Goal: Transaction & Acquisition: Purchase product/service

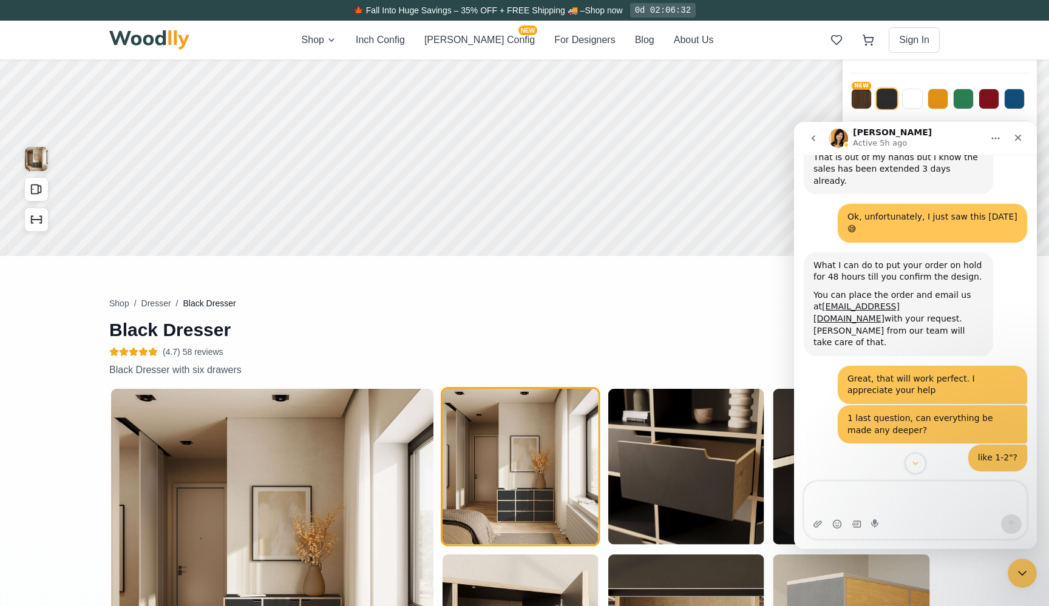
scroll to position [772, 0]
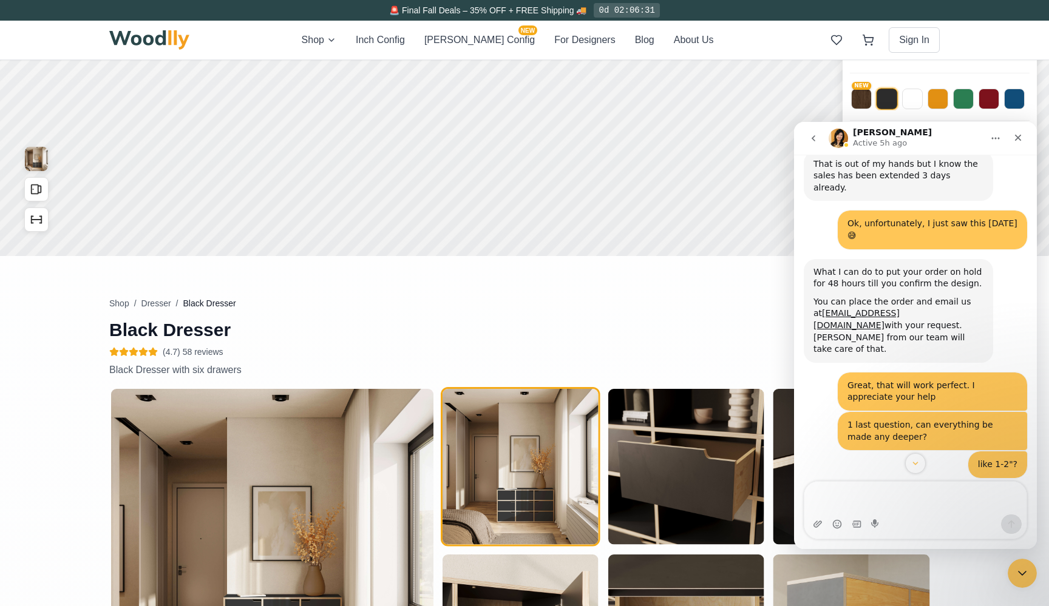
click at [1020, 139] on icon "Close" at bounding box center [1018, 138] width 10 height 10
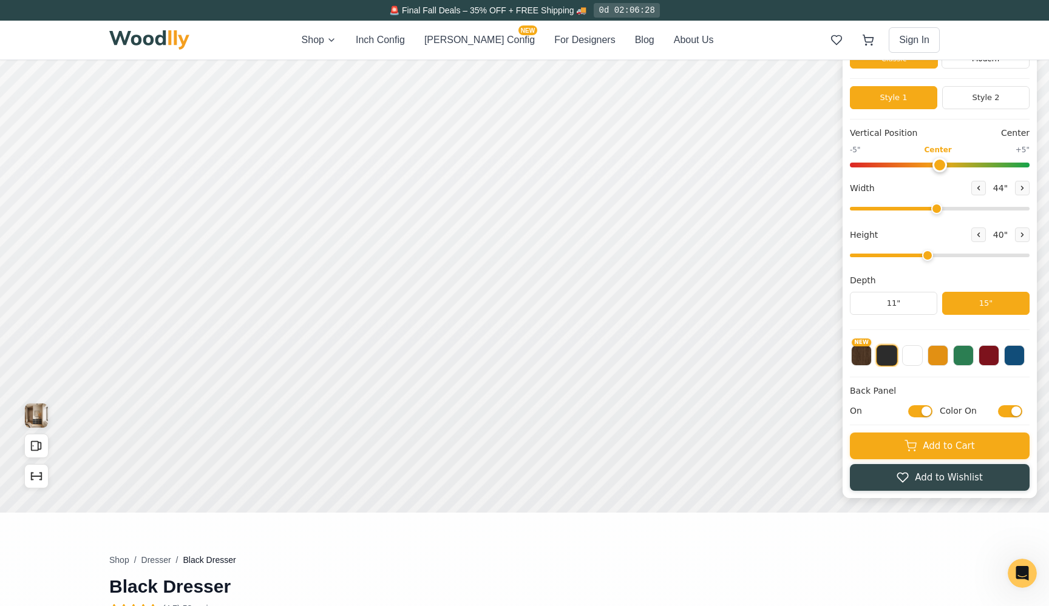
scroll to position [56, 0]
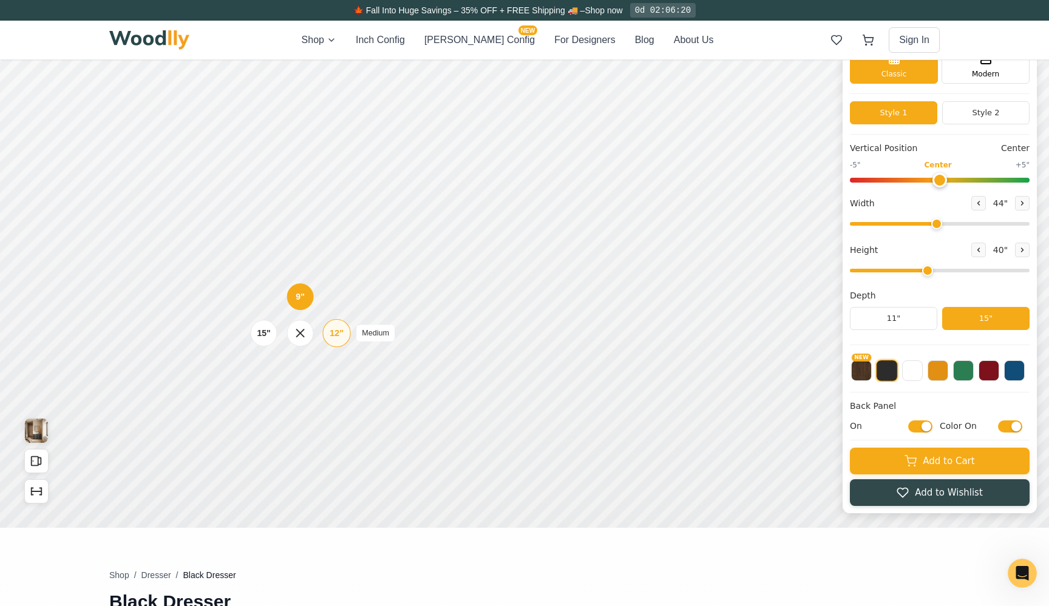
click at [339, 330] on div "12"" at bounding box center [337, 333] width 14 height 13
click at [36, 497] on icon "Show Dimensions" at bounding box center [36, 491] width 13 height 13
click at [39, 494] on icon "Show Dimensions" at bounding box center [36, 491] width 13 height 13
click at [302, 302] on div "9" Compact" at bounding box center [304, 294] width 28 height 28
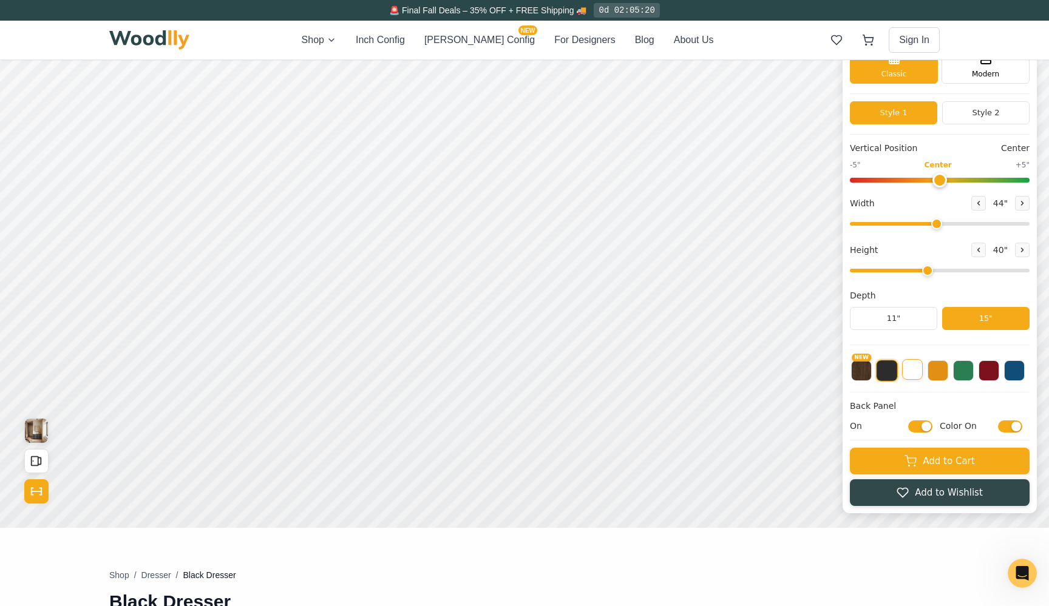
click at [912, 369] on button at bounding box center [912, 369] width 21 height 21
click at [892, 322] on button "11"" at bounding box center [893, 318] width 87 height 23
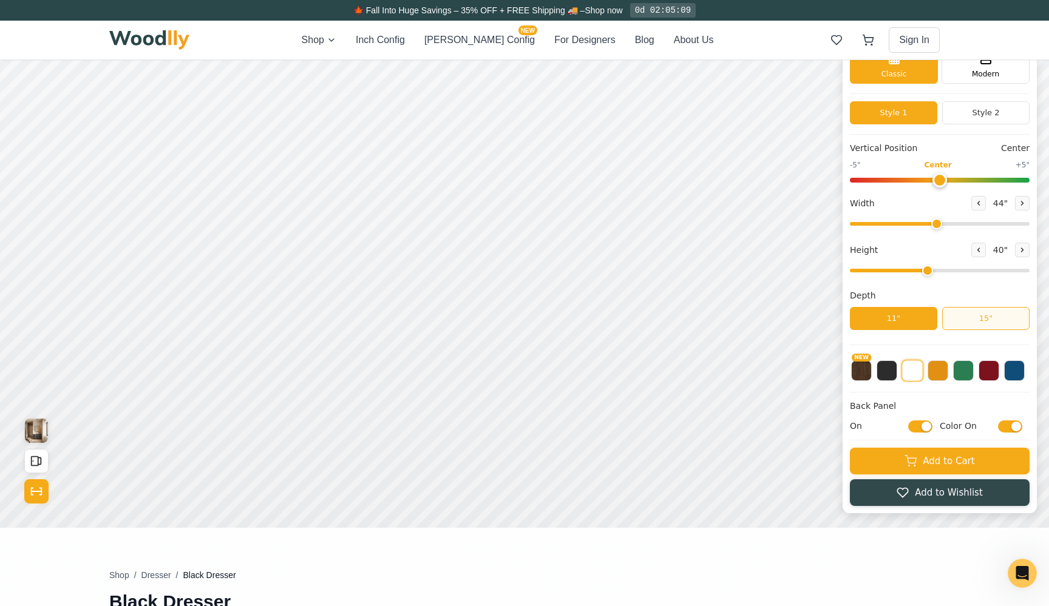
click at [974, 319] on button "15"" at bounding box center [985, 318] width 87 height 23
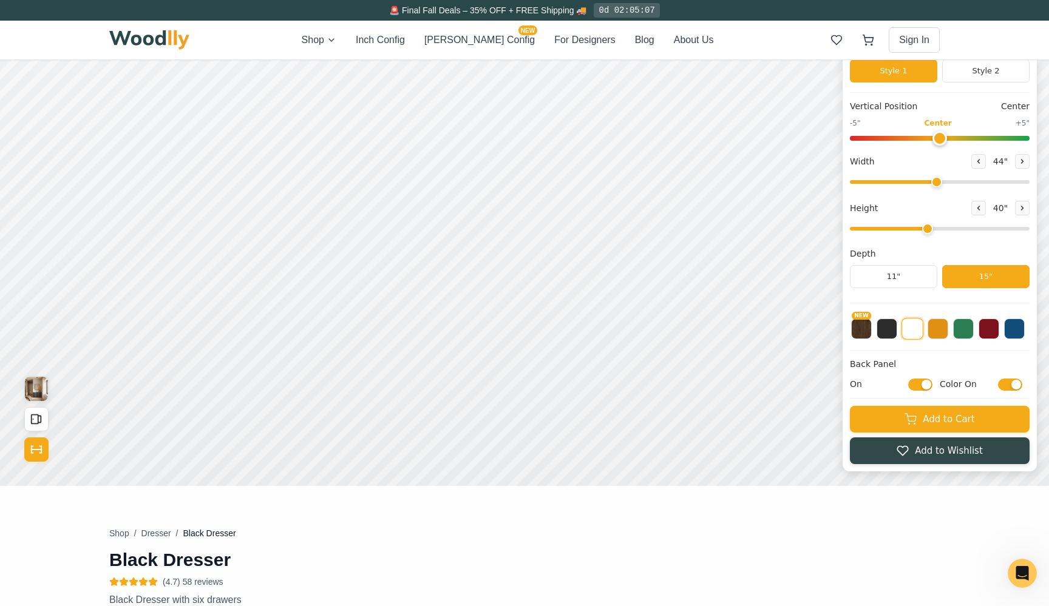
scroll to position [100, 0]
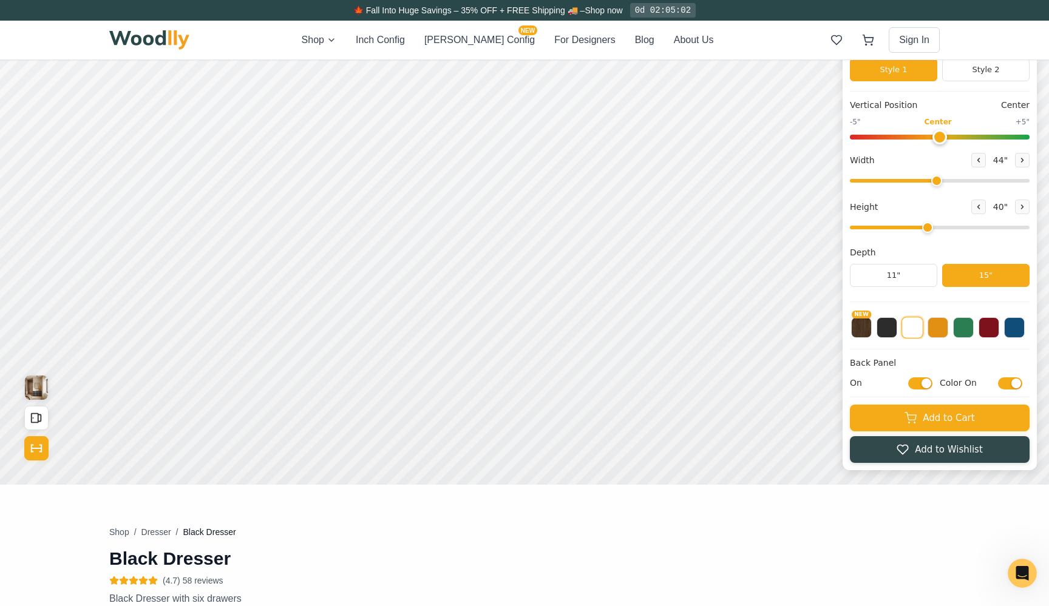
click at [926, 383] on input "On" at bounding box center [920, 384] width 24 height 12
click at [921, 384] on input "Off" at bounding box center [920, 384] width 24 height 12
checkbox input "true"
click at [1021, 208] on icon at bounding box center [1022, 206] width 7 height 7
click at [971, 206] on button at bounding box center [978, 207] width 15 height 15
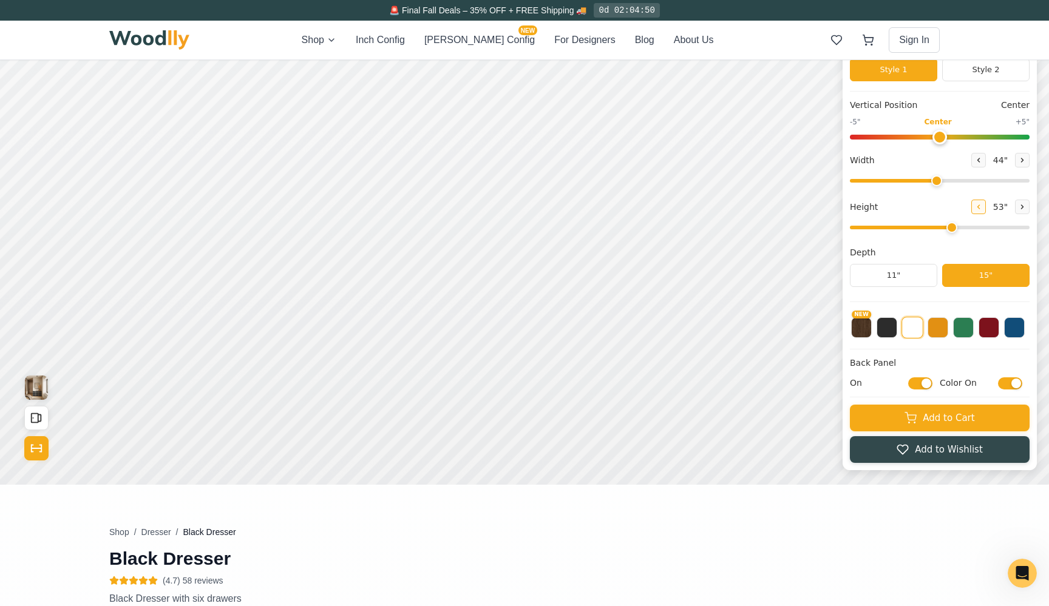
type input "4"
click at [1019, 161] on icon at bounding box center [1022, 160] width 7 height 7
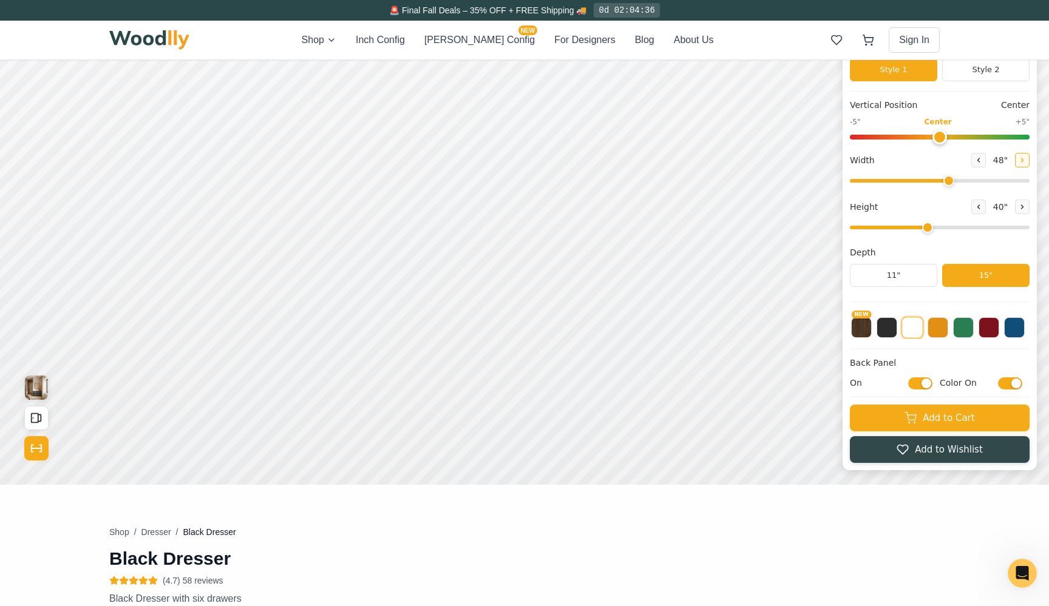
click at [1019, 161] on icon at bounding box center [1022, 160] width 7 height 7
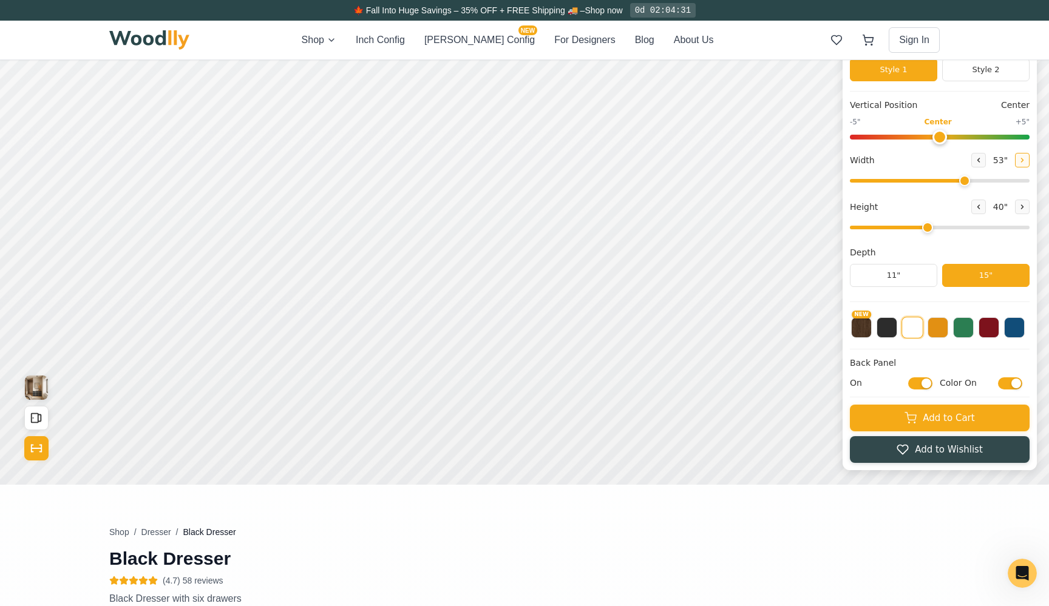
click at [1019, 161] on icon at bounding box center [1022, 160] width 7 height 7
type input "56"
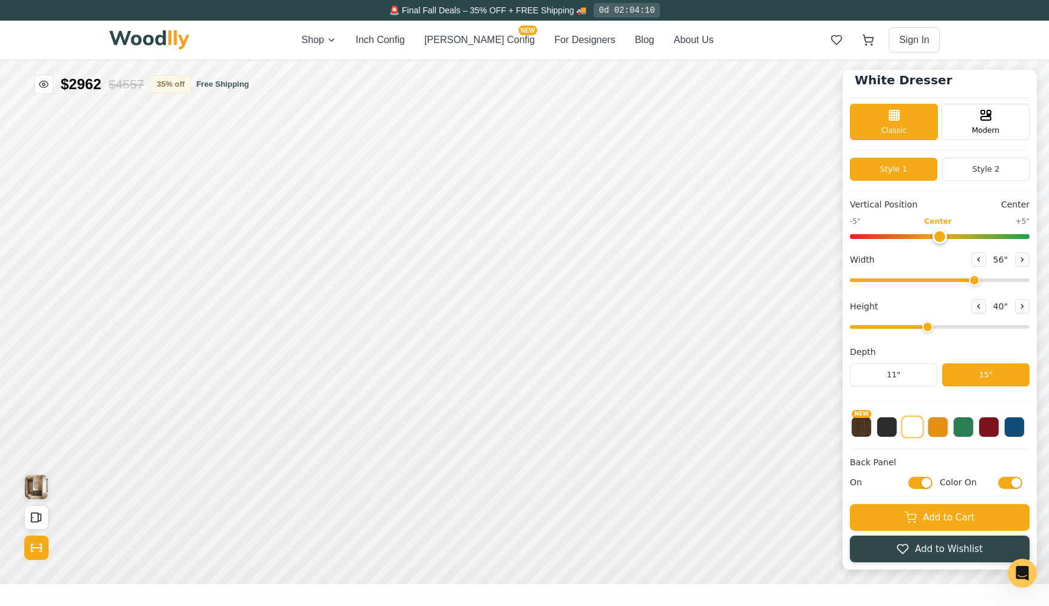
scroll to position [0, 0]
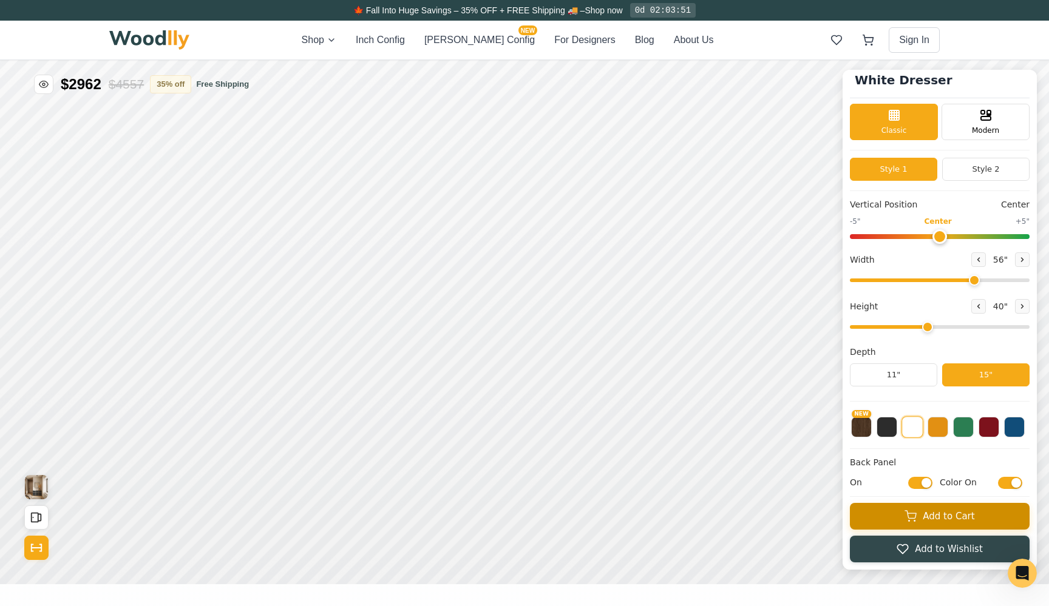
click at [929, 516] on button "Add to Cart" at bounding box center [940, 516] width 180 height 27
click at [867, 39] on icon at bounding box center [868, 40] width 12 height 12
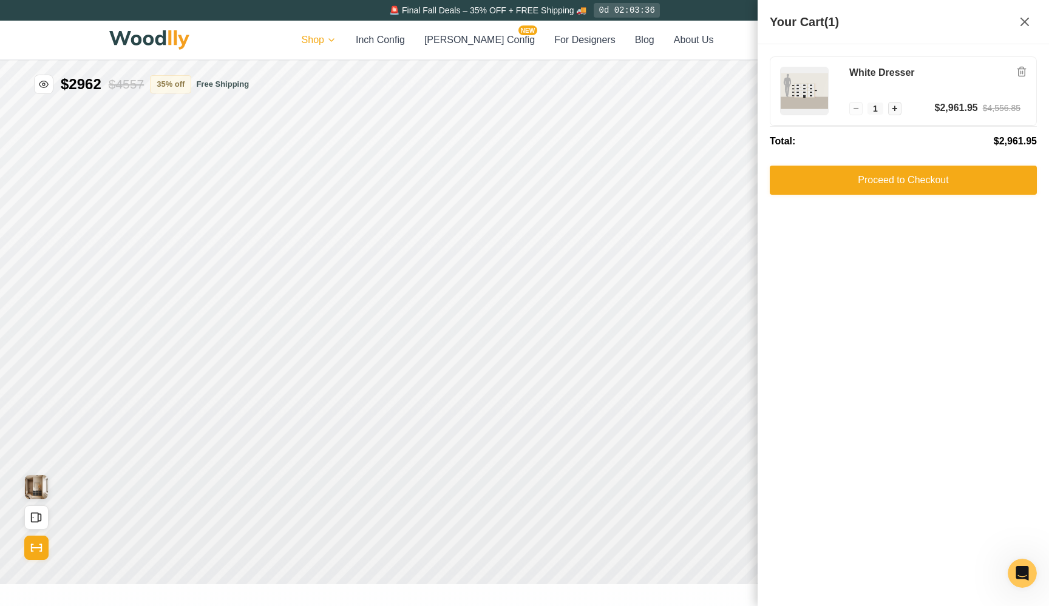
click at [347, 44] on html "🚨 Final Fall Deals – 35% OFF + FREE Shipping 🚚 0d 02:03:36 Shop Inch Config [PE…" at bounding box center [524, 303] width 1049 height 606
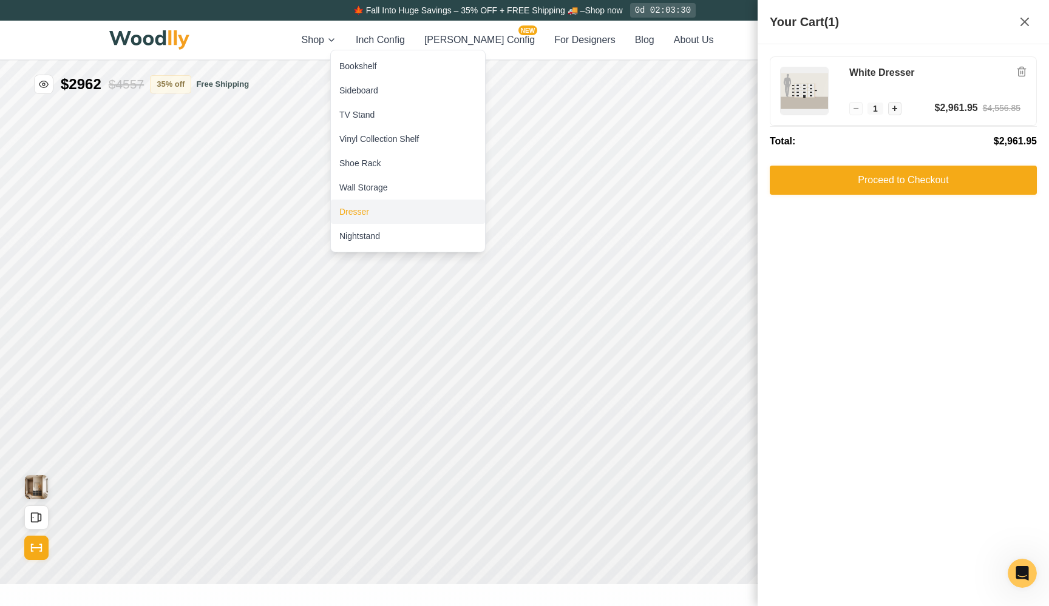
click at [387, 207] on div "Dresser" at bounding box center [408, 212] width 154 height 24
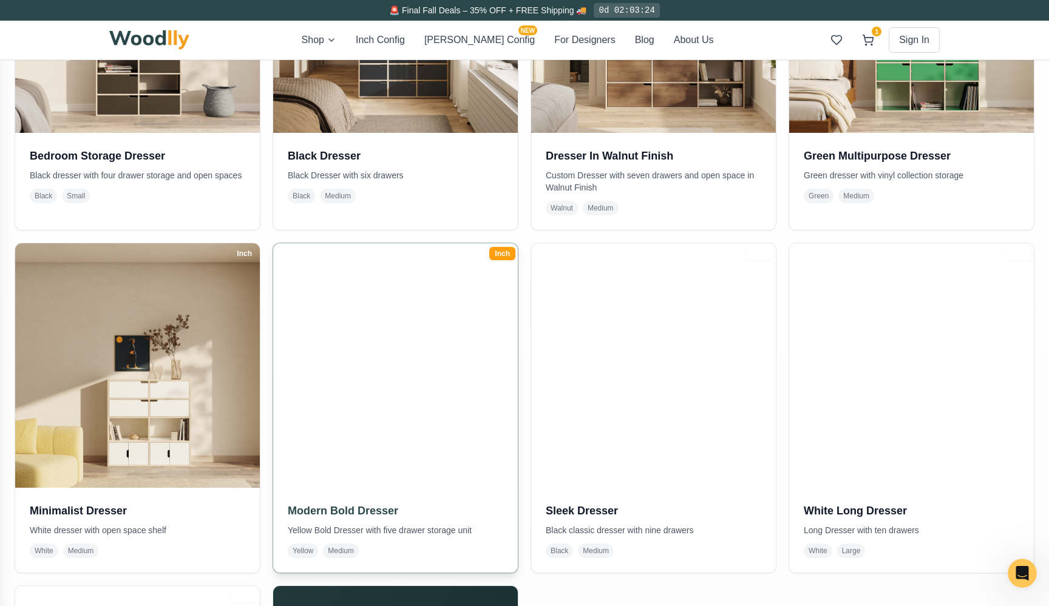
scroll to position [436, 0]
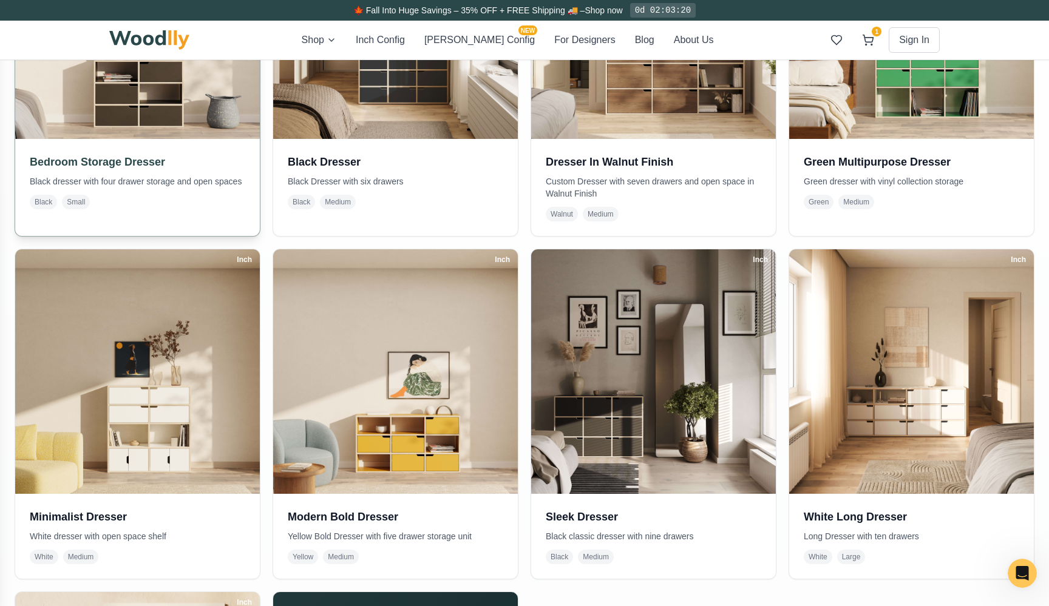
click at [166, 106] on img at bounding box center [137, 16] width 257 height 257
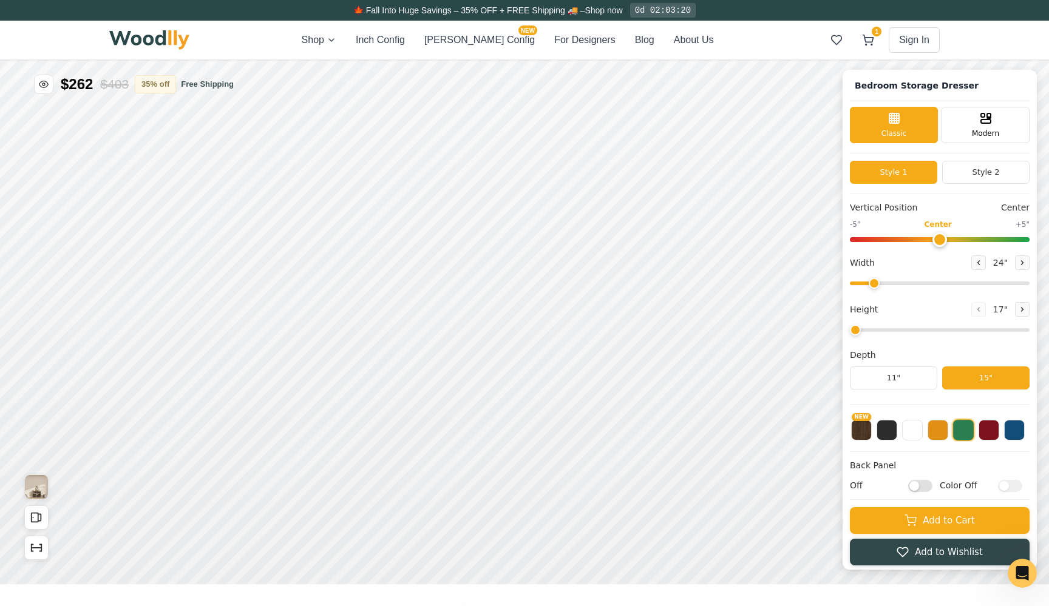
type input "36"
type input "3"
drag, startPoint x: 908, startPoint y: 283, endPoint x: 866, endPoint y: 287, distance: 41.4
type input "22"
click at [866, 285] on input "range" at bounding box center [940, 284] width 180 height 4
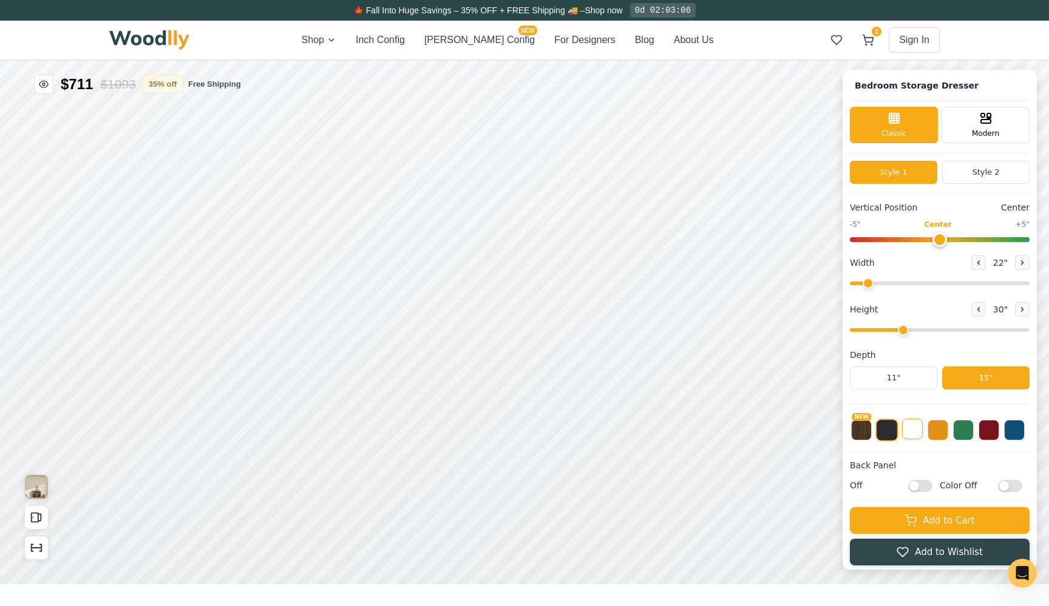
click at [911, 432] on button at bounding box center [912, 429] width 21 height 21
click at [315, 319] on div "15"" at bounding box center [314, 317] width 14 height 13
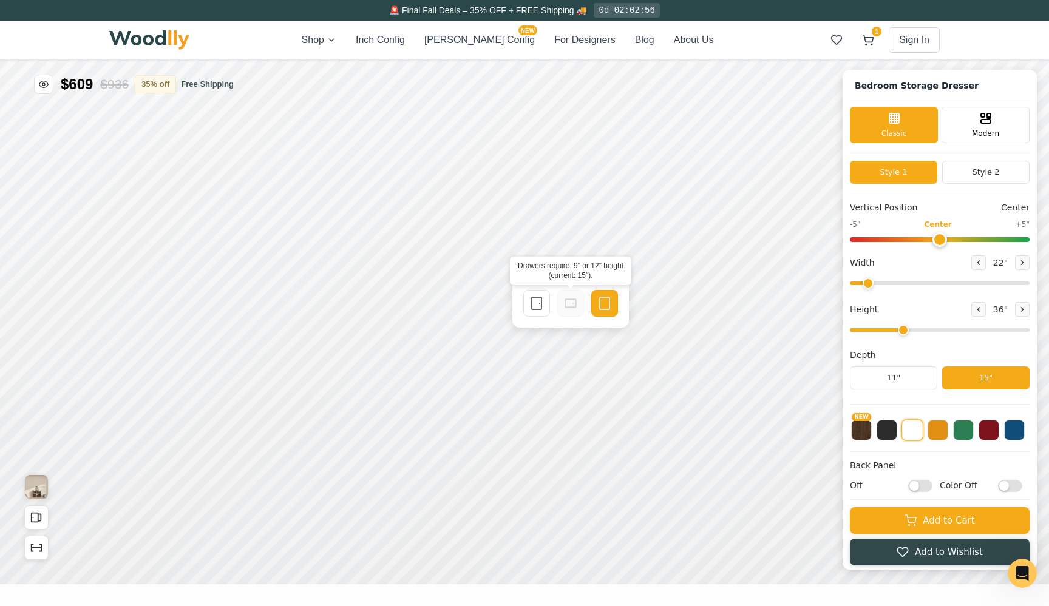
click at [562, 304] on div at bounding box center [570, 303] width 27 height 27
click at [529, 306] on div "Single Door" at bounding box center [536, 303] width 27 height 27
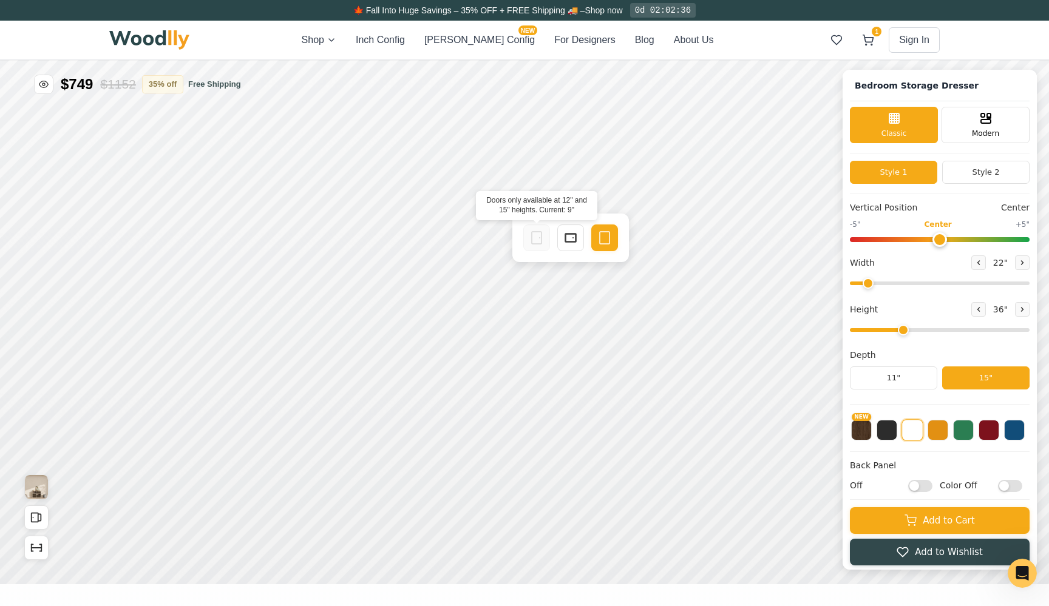
click at [543, 237] on icon at bounding box center [536, 238] width 15 height 15
click at [325, 248] on div "15"" at bounding box center [318, 246] width 14 height 13
click at [917, 432] on button at bounding box center [912, 430] width 22 height 22
click at [541, 249] on div "Single Door" at bounding box center [536, 240] width 27 height 27
click at [976, 314] on button at bounding box center [978, 309] width 15 height 15
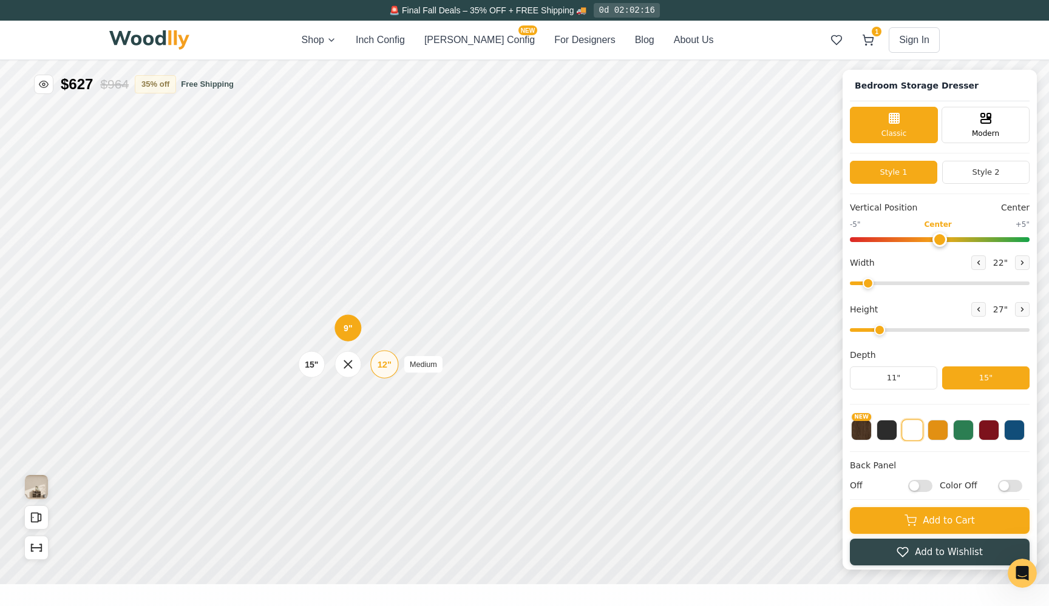
click at [378, 361] on div "12"" at bounding box center [385, 364] width 14 height 13
click at [545, 344] on div "Single Door" at bounding box center [536, 346] width 27 height 27
drag, startPoint x: 879, startPoint y: 331, endPoint x: 903, endPoint y: 328, distance: 24.0
click at [903, 328] on input "range" at bounding box center [940, 330] width 180 height 4
click at [361, 393] on icon at bounding box center [362, 394] width 8 height 8
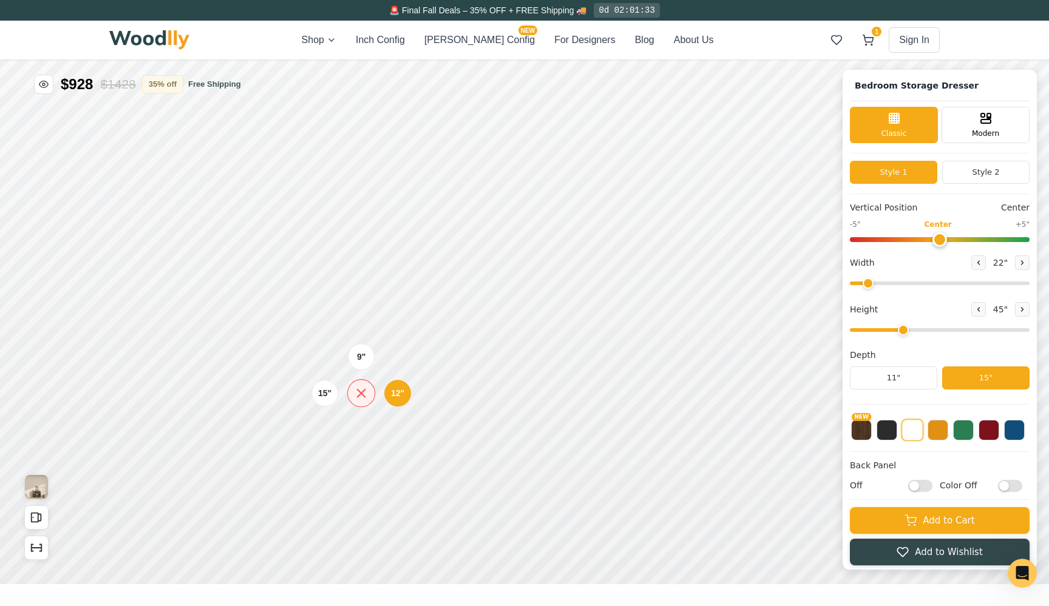
click at [362, 392] on icon at bounding box center [362, 394] width 8 height 8
drag, startPoint x: 900, startPoint y: 328, endPoint x: 884, endPoint y: 328, distance: 16.4
type input "2"
click at [884, 328] on input "range" at bounding box center [940, 330] width 180 height 4
click at [325, 362] on div "15" Standard" at bounding box center [314, 362] width 28 height 28
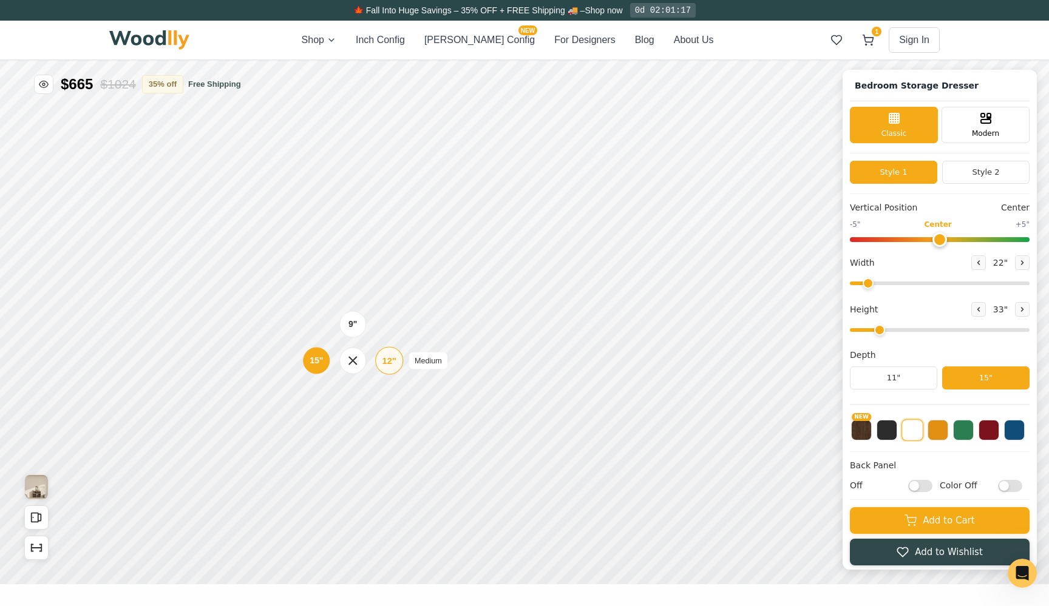
click at [395, 367] on div "12"" at bounding box center [389, 360] width 14 height 13
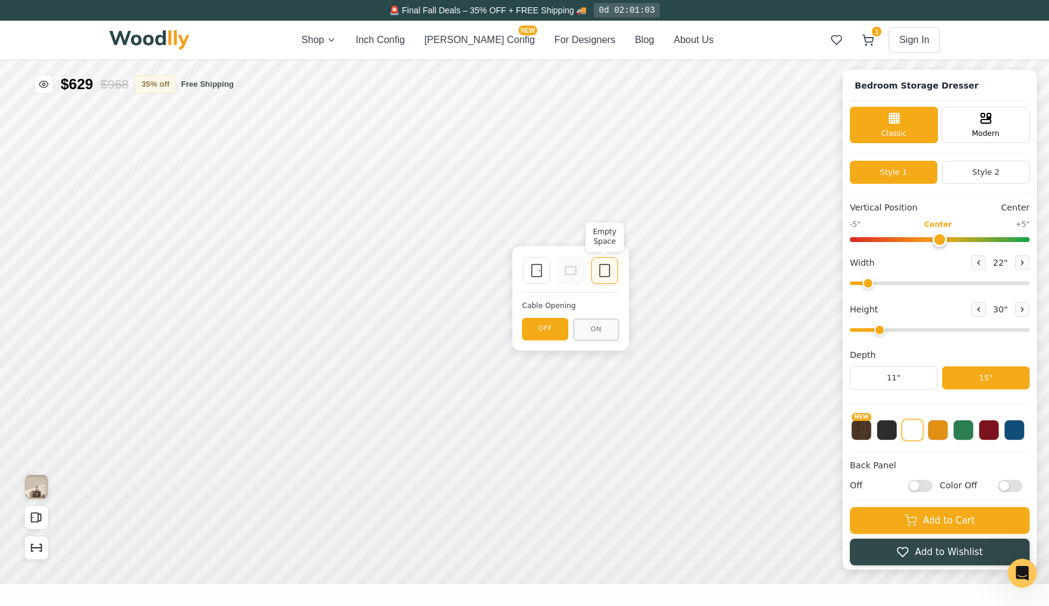
click at [604, 268] on icon at bounding box center [604, 270] width 15 height 15
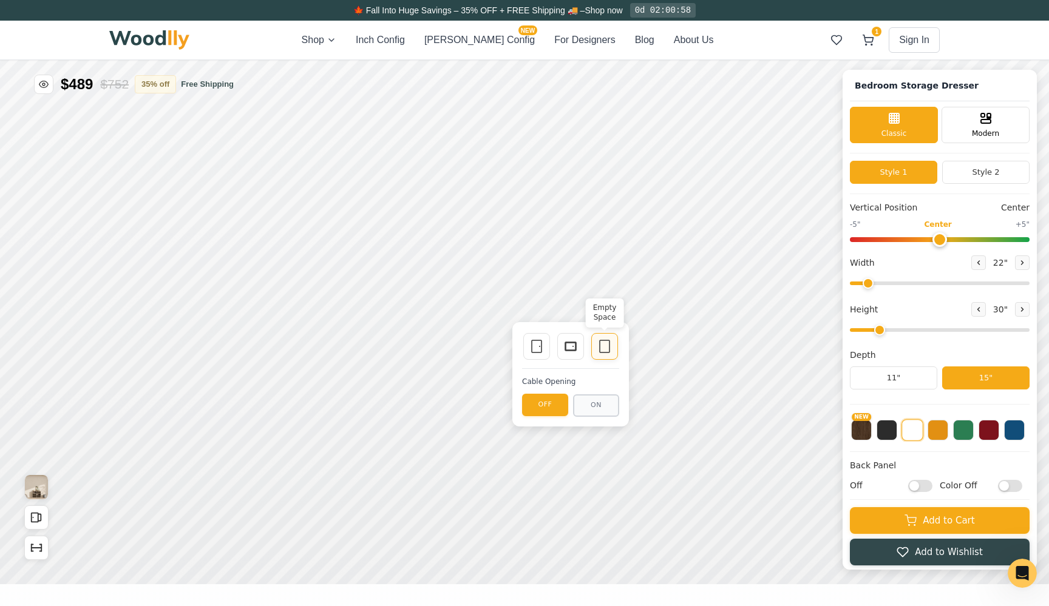
click at [603, 350] on icon at bounding box center [604, 346] width 15 height 15
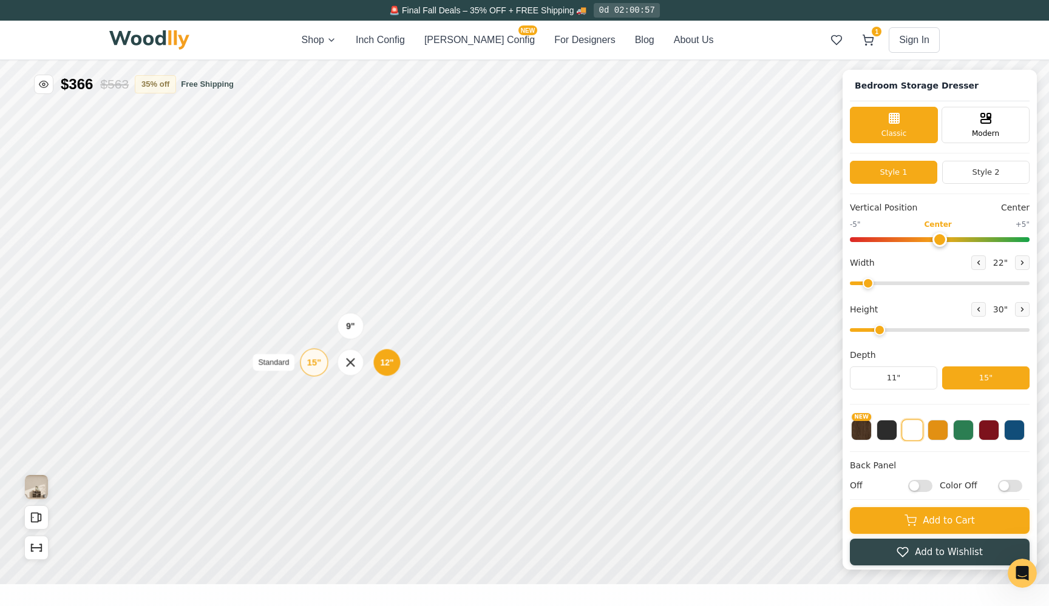
click at [313, 367] on div "15"" at bounding box center [314, 362] width 14 height 13
click at [917, 487] on input "Off" at bounding box center [920, 486] width 24 height 12
checkbox input "true"
click at [1008, 487] on input "Color Off" at bounding box center [1010, 486] width 24 height 12
checkbox input "true"
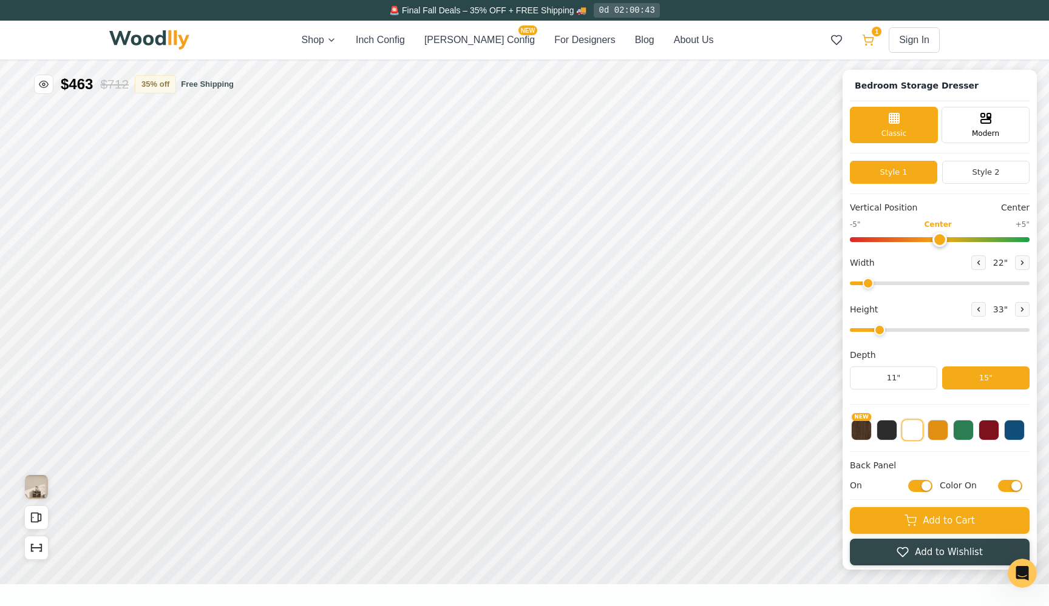
click at [869, 41] on icon at bounding box center [868, 40] width 12 height 12
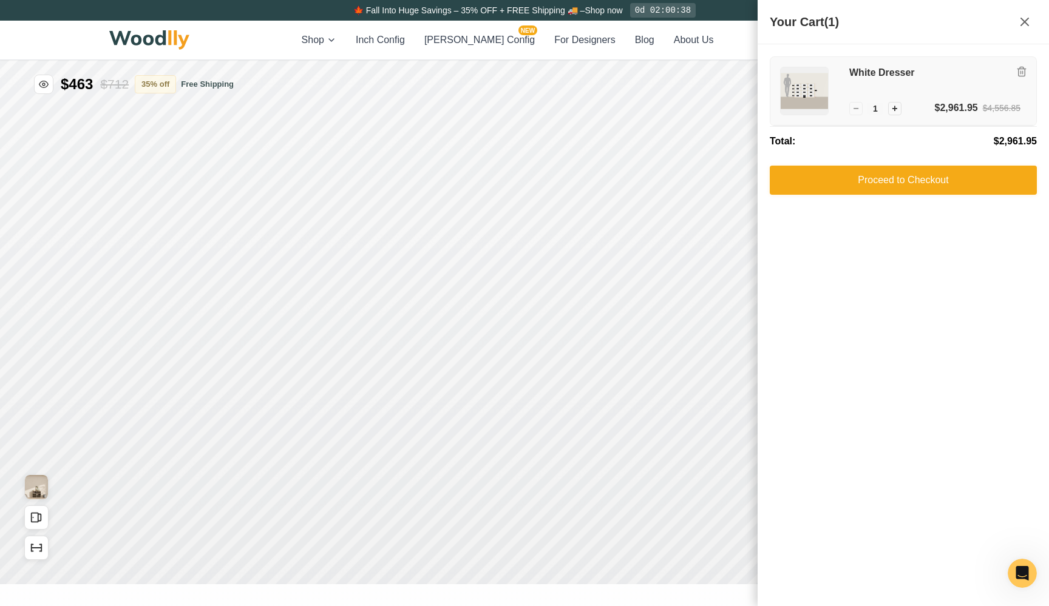
click at [928, 70] on h3 "White Dresser" at bounding box center [934, 73] width 171 height 13
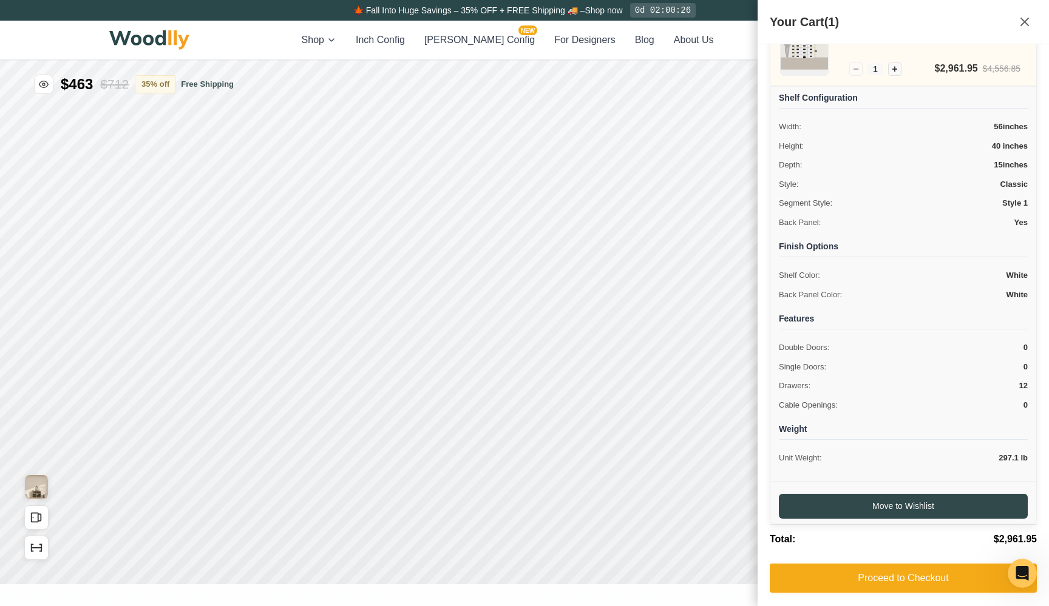
scroll to position [39, 0]
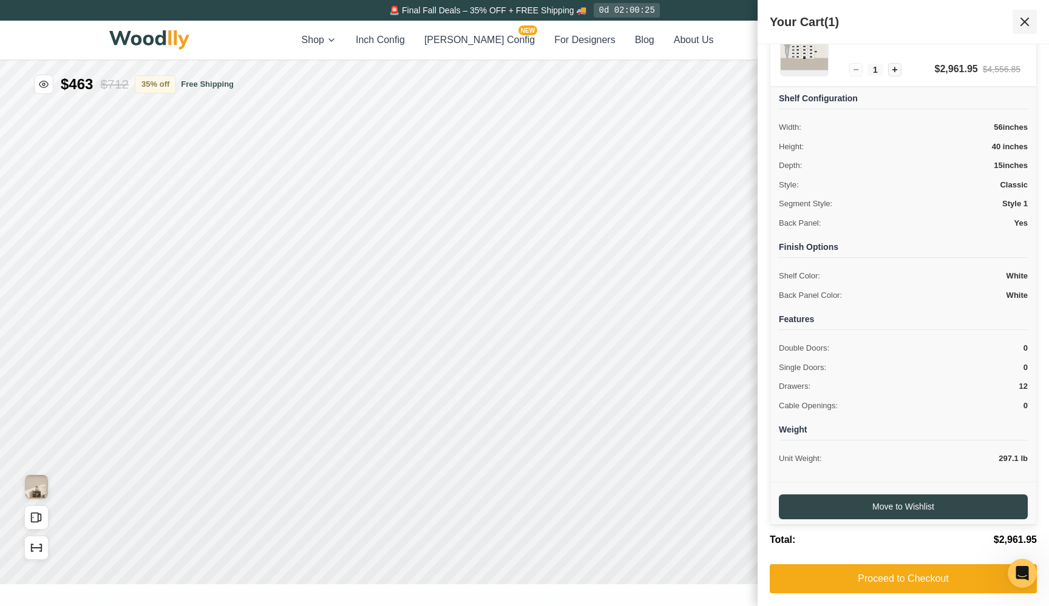
click at [1028, 26] on icon at bounding box center [1024, 22] width 15 height 15
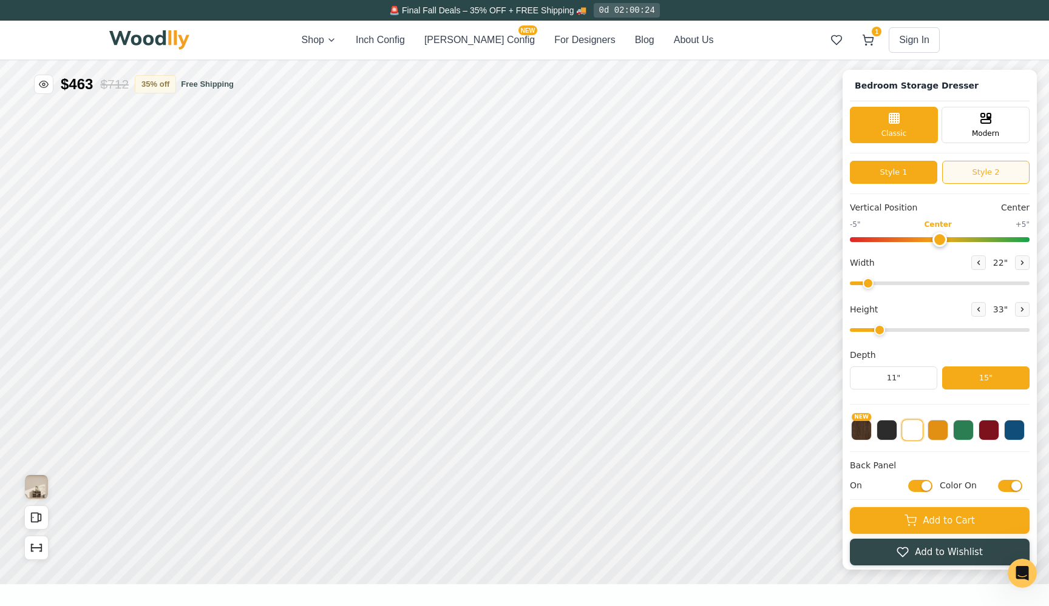
click at [969, 164] on button "Style 2" at bounding box center [985, 172] width 87 height 23
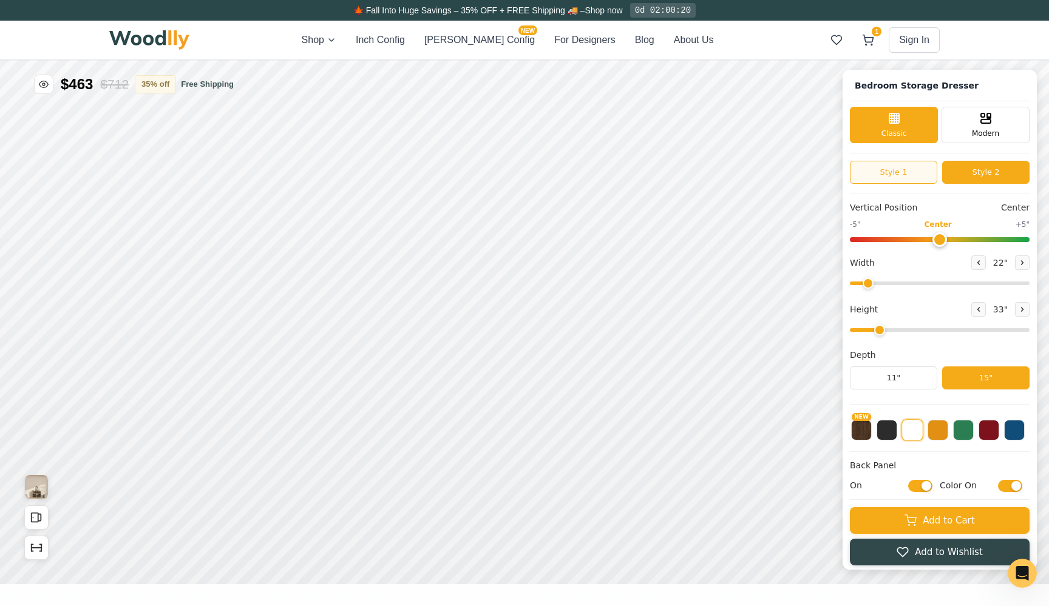
click at [910, 171] on button "Style 1" at bounding box center [893, 172] width 87 height 23
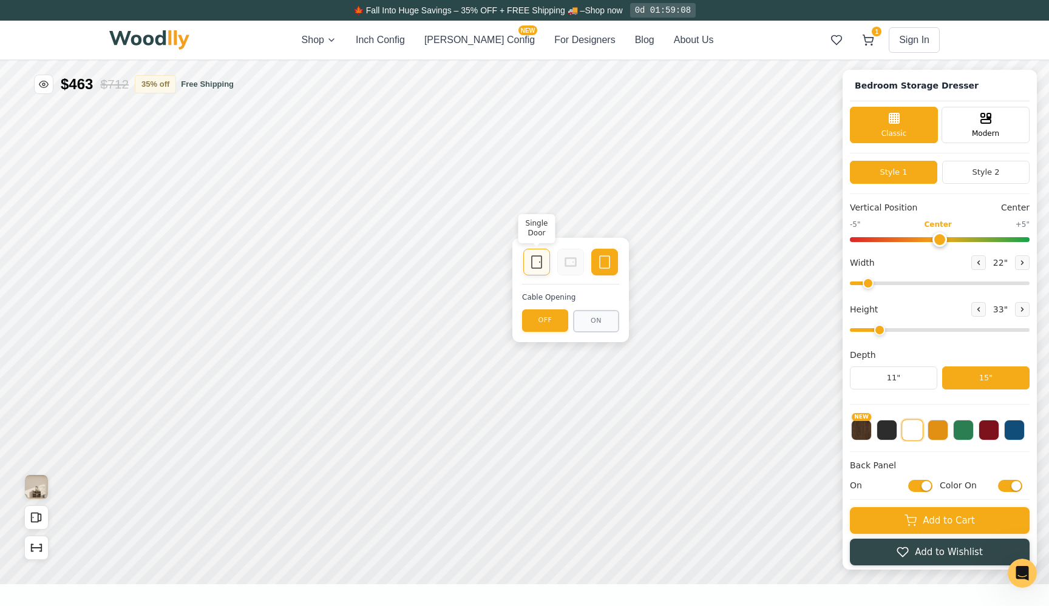
click at [544, 265] on div "Single Door" at bounding box center [536, 262] width 27 height 27
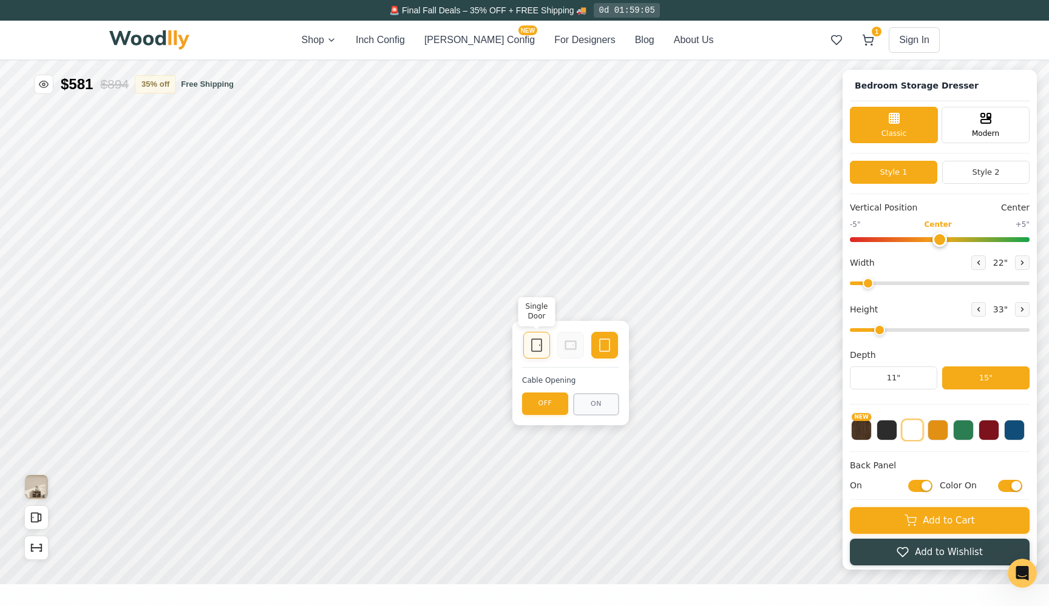
click at [535, 339] on icon at bounding box center [536, 345] width 15 height 15
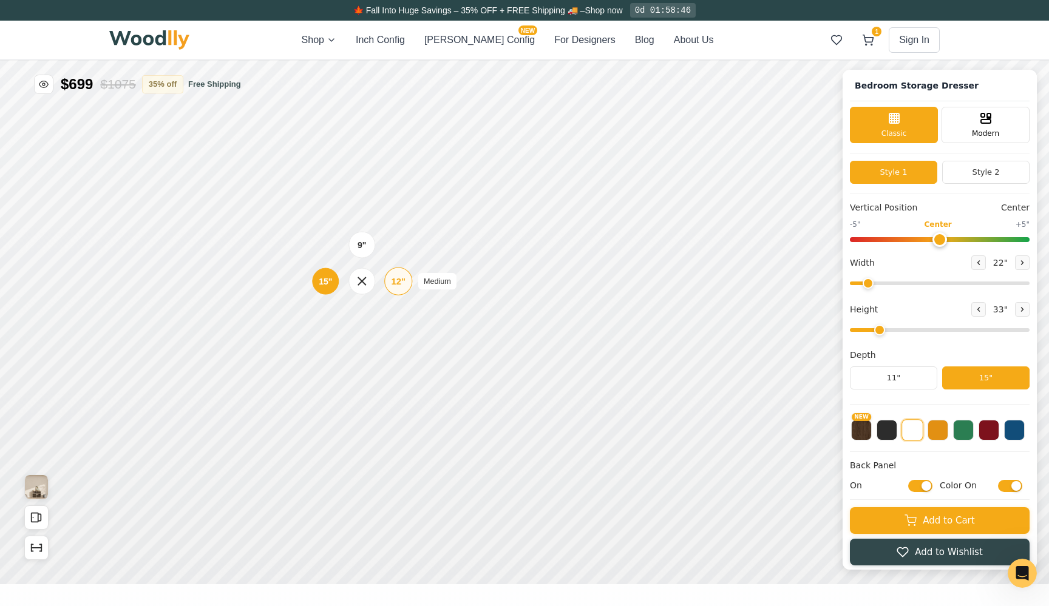
click at [402, 285] on div "12"" at bounding box center [399, 281] width 14 height 13
click at [390, 360] on div "12"" at bounding box center [387, 353] width 14 height 13
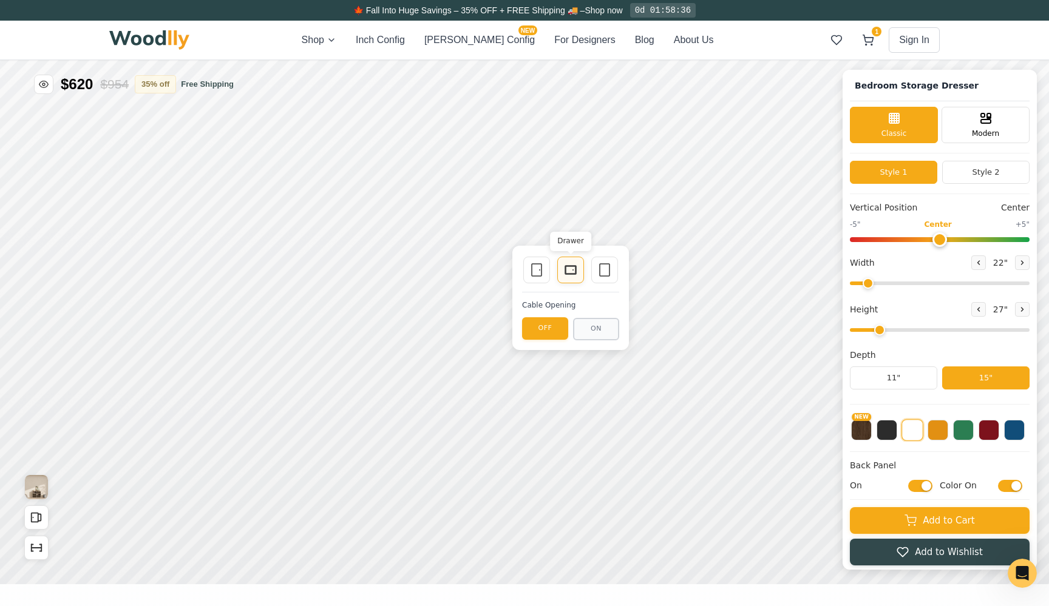
click at [561, 268] on div "Drawer" at bounding box center [570, 270] width 27 height 27
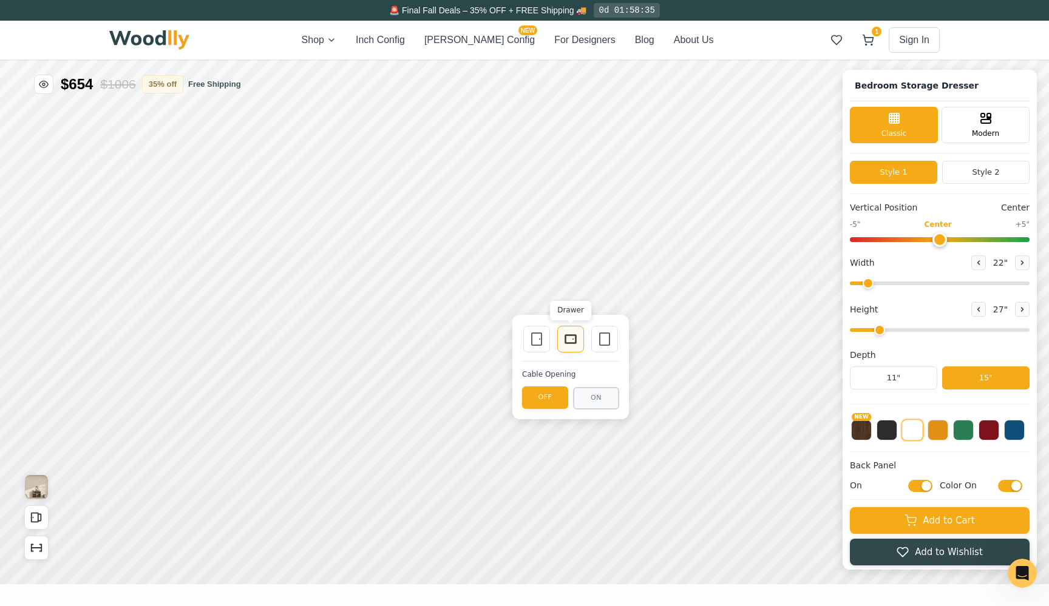
click at [565, 337] on icon at bounding box center [570, 339] width 15 height 15
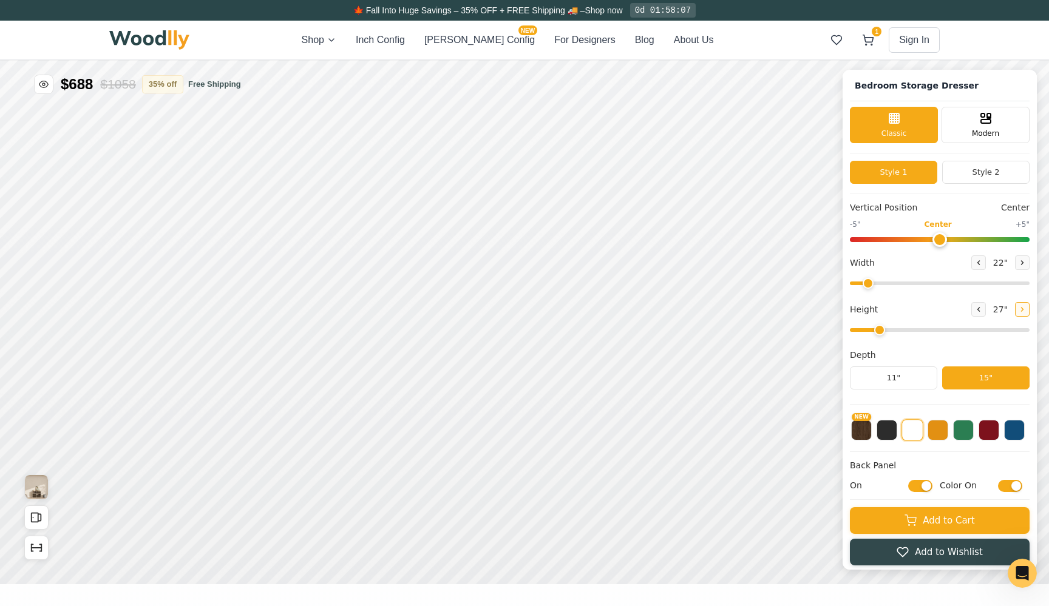
click at [1020, 307] on icon at bounding box center [1022, 309] width 7 height 7
type input "3"
click at [395, 254] on div "12"" at bounding box center [395, 250] width 14 height 13
click at [561, 244] on div "Drawer" at bounding box center [570, 239] width 27 height 27
click at [1019, 262] on icon at bounding box center [1022, 262] width 7 height 7
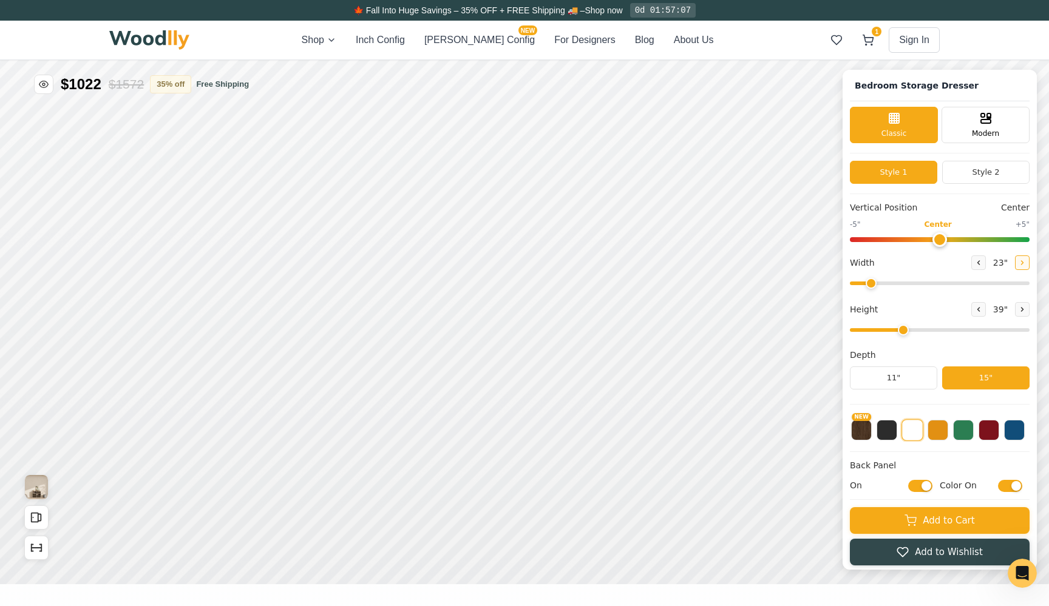
click at [1019, 262] on icon at bounding box center [1022, 262] width 7 height 7
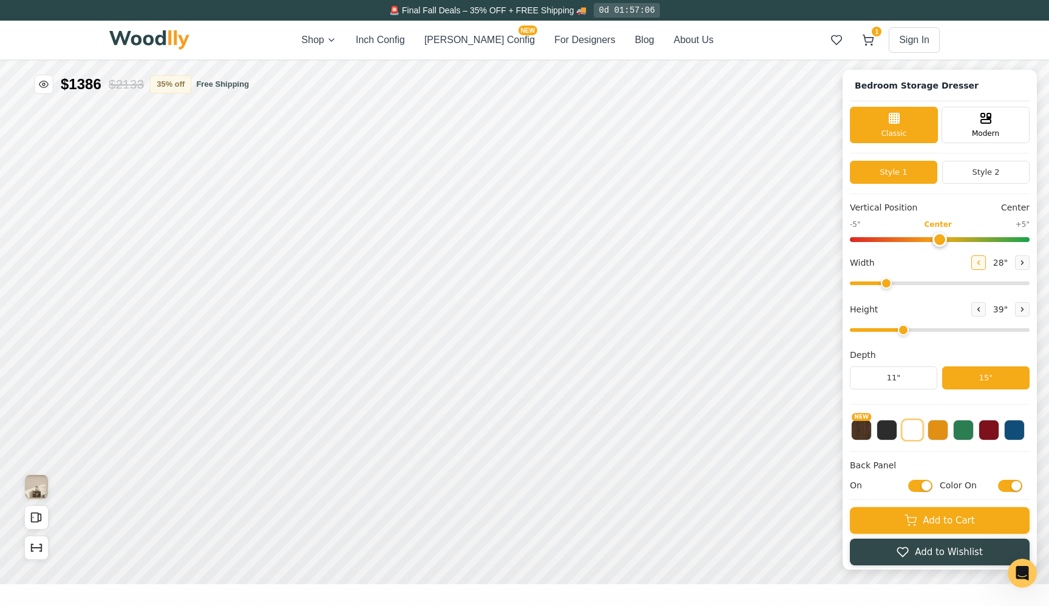
click at [975, 262] on icon at bounding box center [978, 262] width 7 height 7
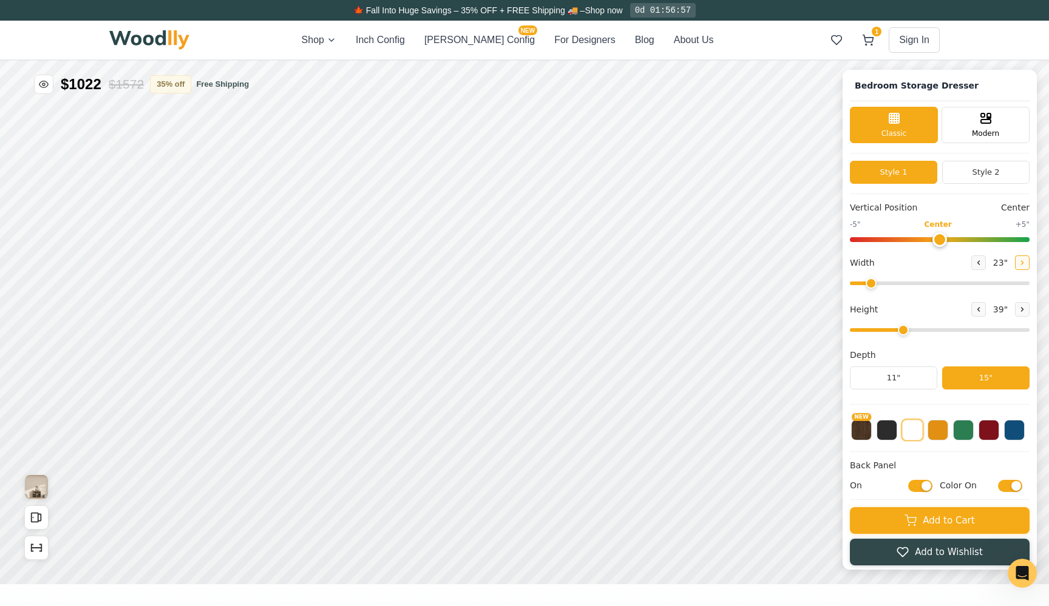
click at [1020, 265] on icon at bounding box center [1022, 262] width 7 height 7
type input "26"
click at [867, 44] on icon at bounding box center [868, 40] width 12 height 12
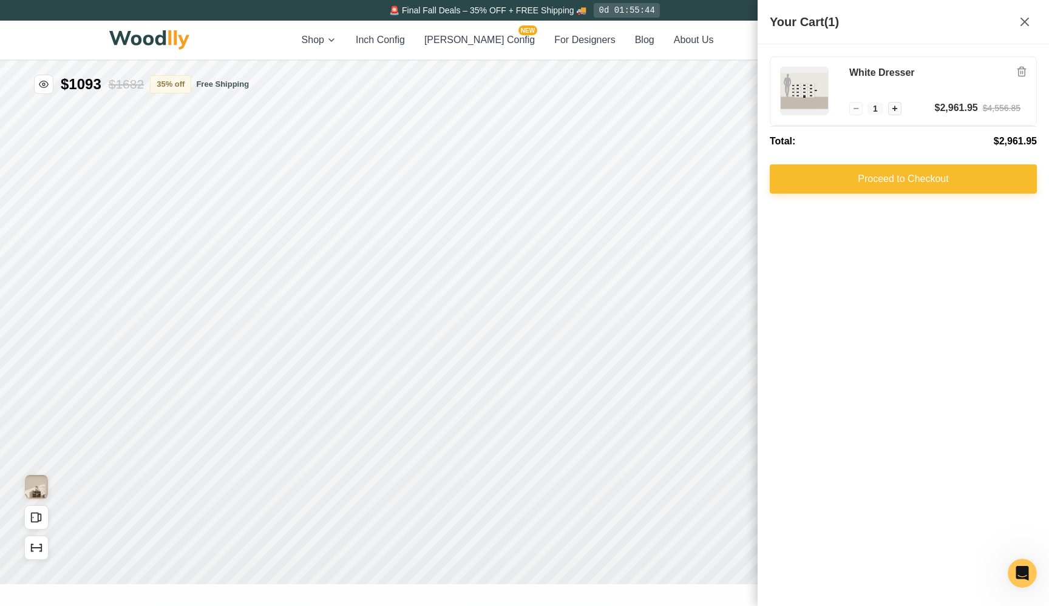
click at [898, 180] on button "Proceed to Checkout" at bounding box center [903, 179] width 267 height 29
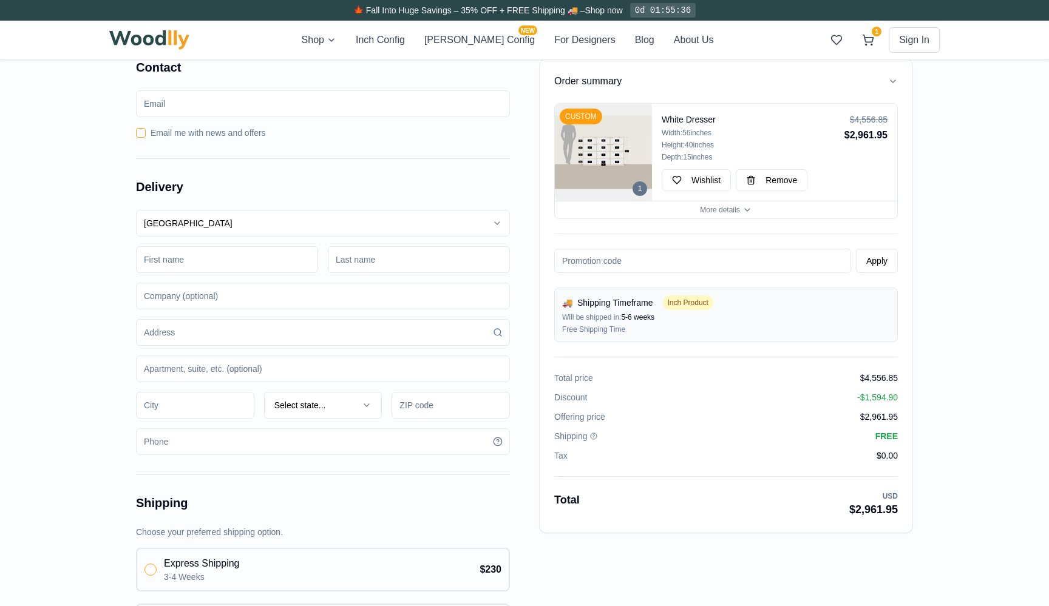
type input "[EMAIL_ADDRESS][DOMAIN_NAME]"
click at [138, 132] on button "Email me with news and offers" at bounding box center [141, 133] width 10 height 10
checkbox input "true"
type input "[PERSON_NAME]"
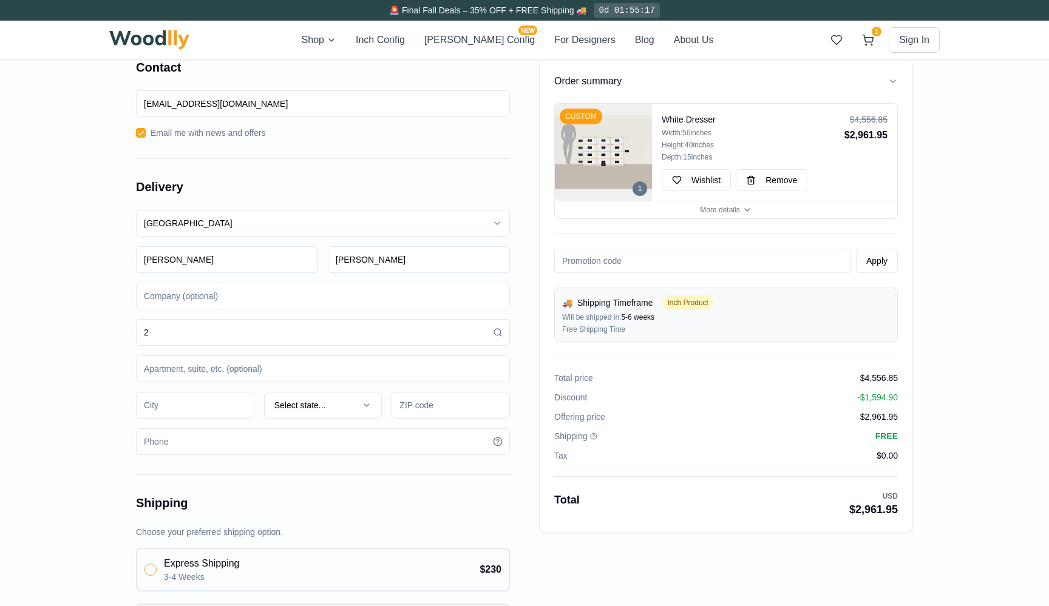
type input "28"
type input "[STREET_ADDRESS][PERSON_NAME]"
type input "[GEOGRAPHIC_DATA]"
type input "98112"
type input "[PERSON_NAME]"
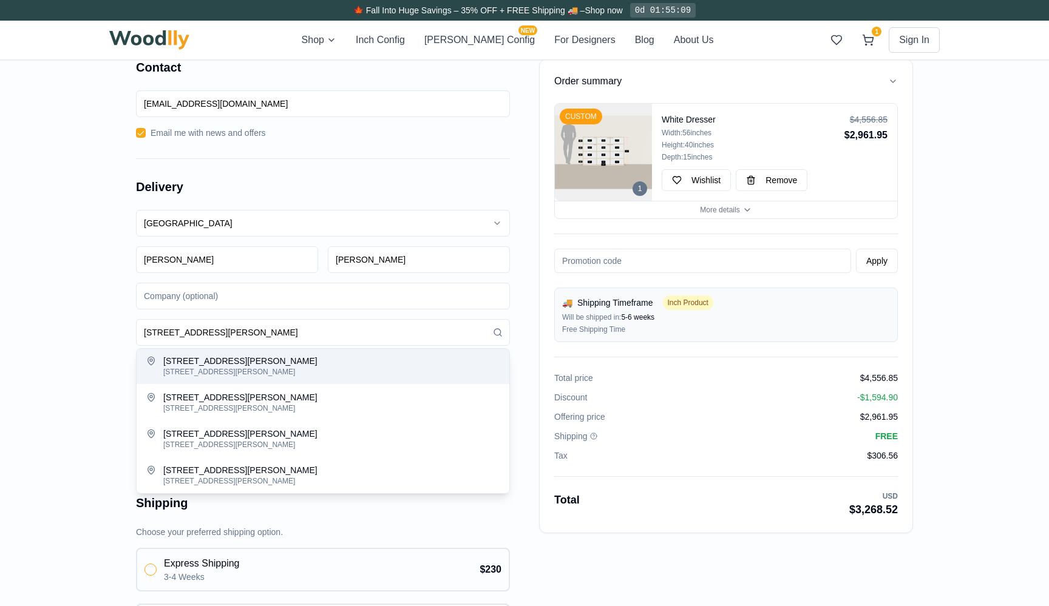
scroll to position [38, 0]
click at [293, 368] on div "[STREET_ADDRESS][PERSON_NAME]" at bounding box center [331, 372] width 336 height 10
type input "[STREET_ADDRESS][PERSON_NAME]"
type input "Appleton"
type input "54915"
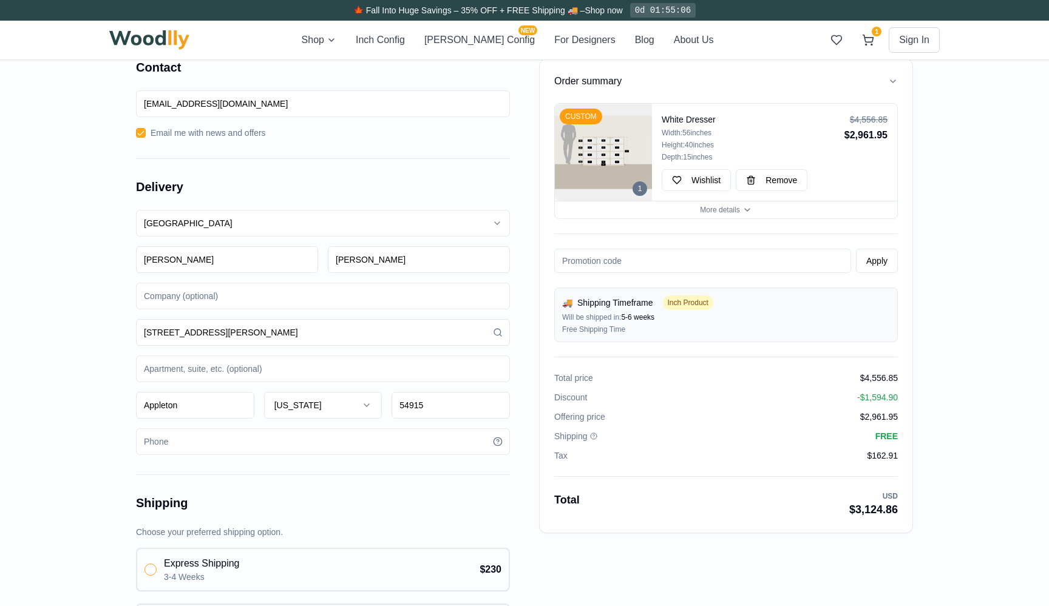
click at [267, 339] on input "[STREET_ADDRESS][PERSON_NAME]" at bounding box center [323, 332] width 374 height 27
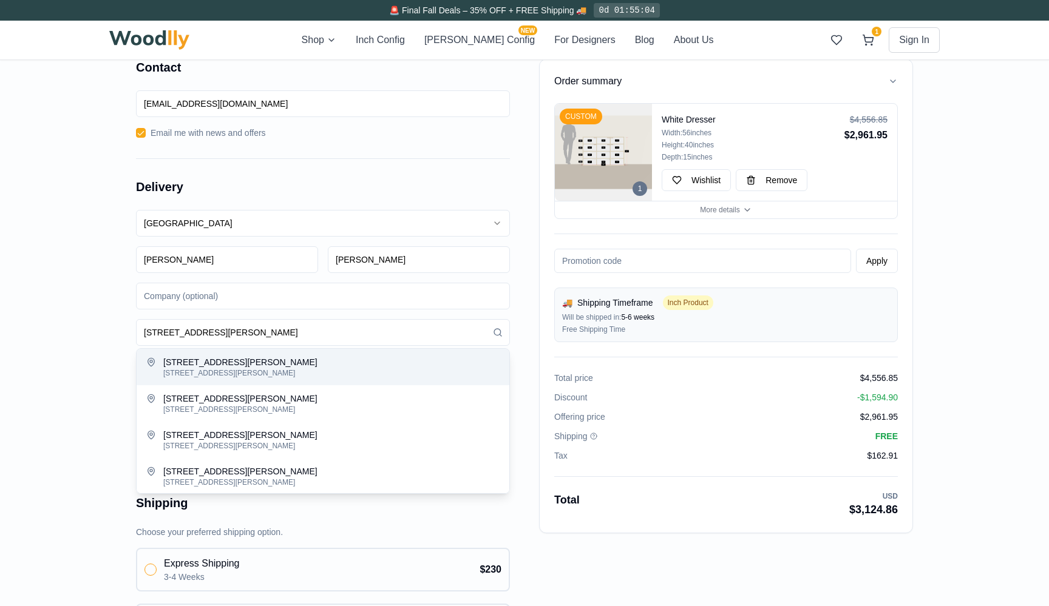
click at [264, 363] on div "[STREET_ADDRESS][PERSON_NAME]" at bounding box center [331, 362] width 336 height 12
type input "[STREET_ADDRESS][PERSON_NAME]"
type input "[GEOGRAPHIC_DATA]"
type input "98112"
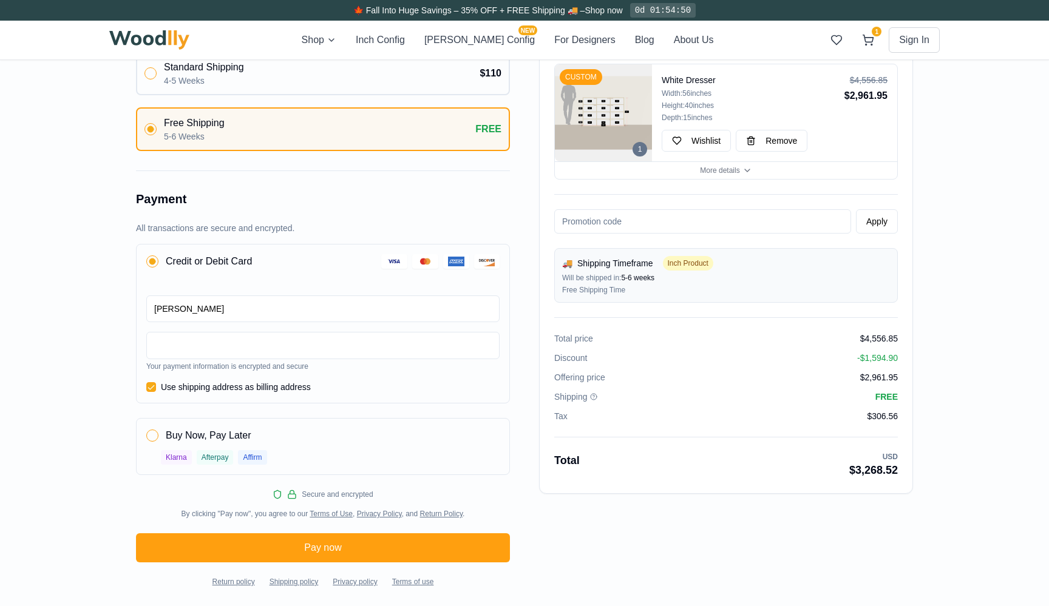
scroll to position [552, 0]
click at [682, 169] on button "More details" at bounding box center [726, 170] width 342 height 18
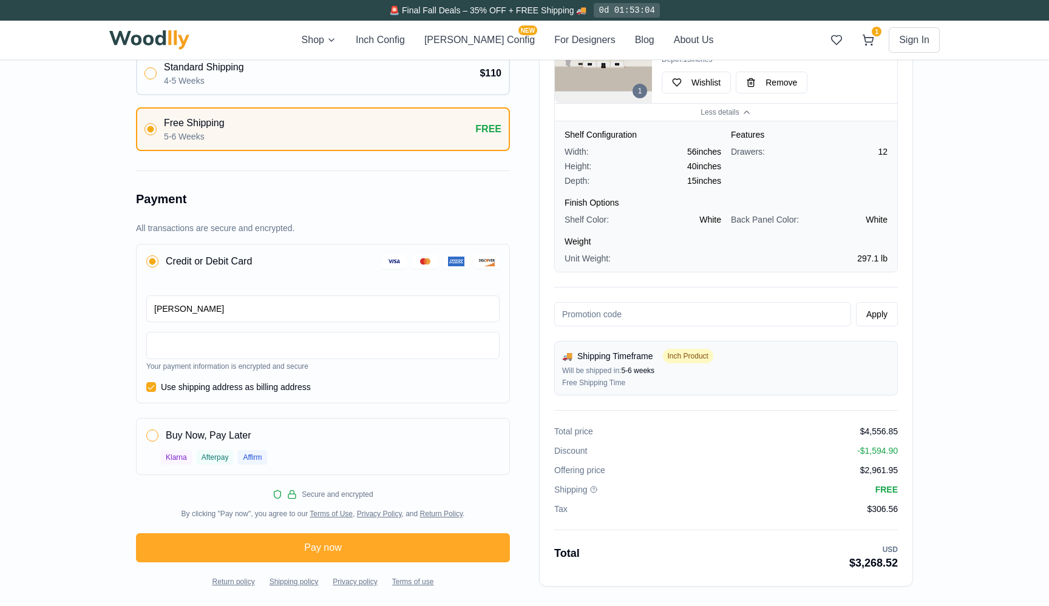
click at [372, 551] on button "Pay now" at bounding box center [323, 548] width 374 height 29
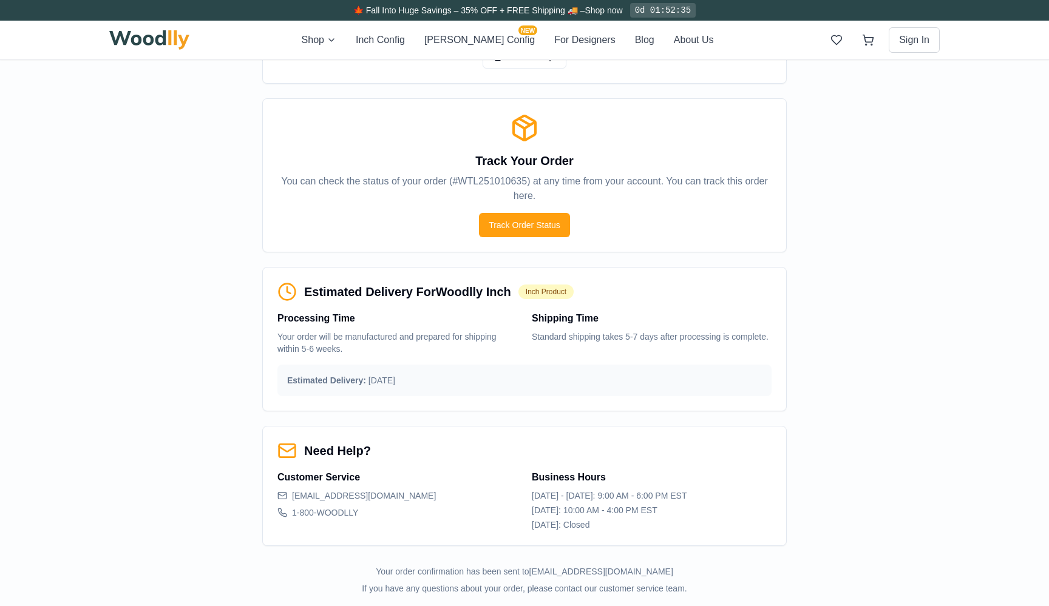
scroll to position [613, 0]
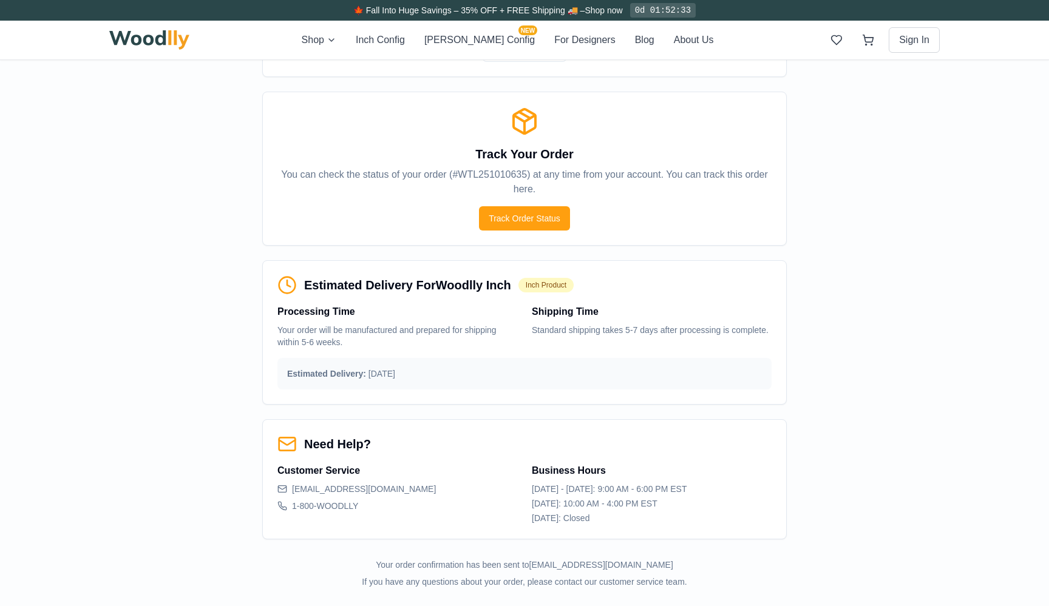
drag, startPoint x: 293, startPoint y: 488, endPoint x: 386, endPoint y: 483, distance: 93.6
click at [386, 483] on div "Customer Service [EMAIL_ADDRESS][DOMAIN_NAME] 1-800-WOODLLY" at bounding box center [397, 494] width 240 height 61
drag, startPoint x: 294, startPoint y: 490, endPoint x: 320, endPoint y: 486, distance: 25.8
click at [320, 486] on span "[EMAIL_ADDRESS][DOMAIN_NAME]" at bounding box center [364, 489] width 144 height 12
drag, startPoint x: 294, startPoint y: 490, endPoint x: 373, endPoint y: 485, distance: 79.7
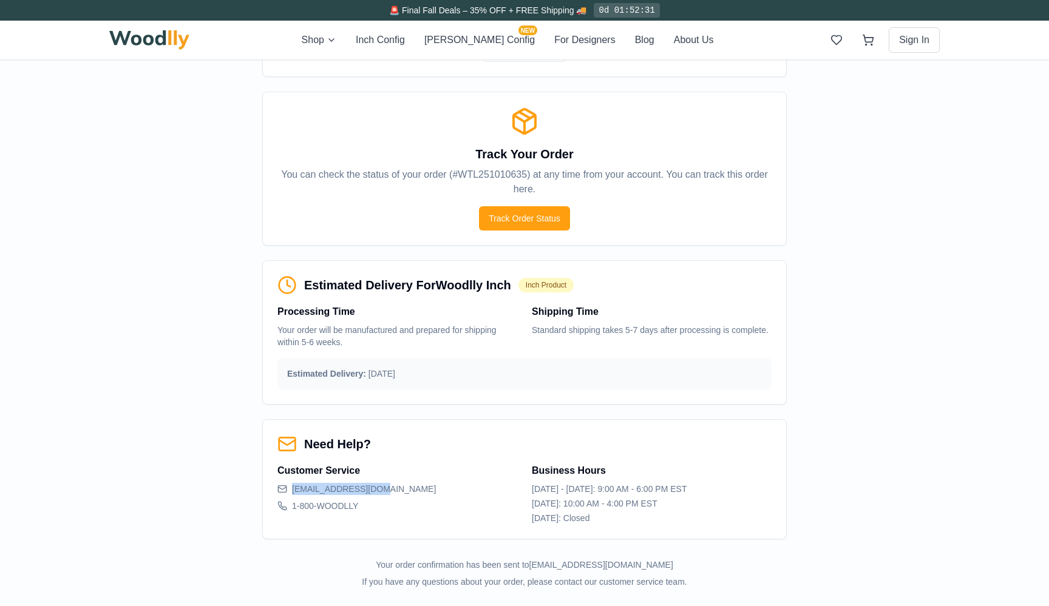
click at [373, 485] on span "[EMAIL_ADDRESS][DOMAIN_NAME]" at bounding box center [364, 489] width 144 height 12
copy span "[EMAIL_ADDRESS][DOMAIN_NAME]"
drag, startPoint x: 460, startPoint y: 175, endPoint x: 525, endPoint y: 170, distance: 65.7
click at [525, 170] on p "You can check the status of your order ( #WTL251010635 ) at any time from your …" at bounding box center [524, 182] width 494 height 29
drag, startPoint x: 453, startPoint y: 174, endPoint x: 526, endPoint y: 171, distance: 72.9
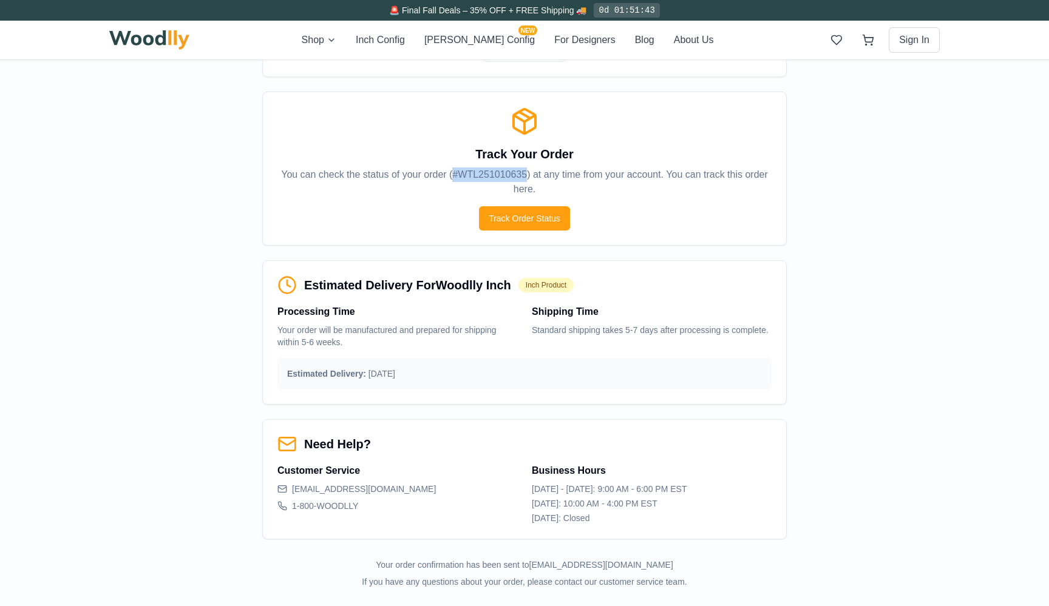
click at [526, 171] on p "You can check the status of your order ( #WTL251010635 ) at any time from your …" at bounding box center [524, 182] width 494 height 29
copy p "#WTL251010635"
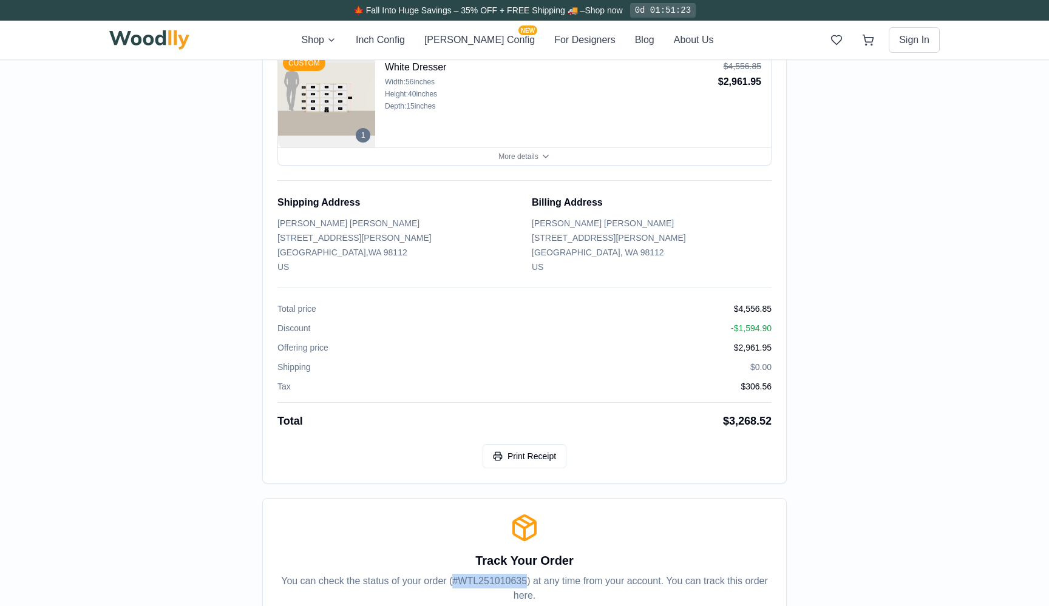
scroll to position [207, 0]
click at [537, 450] on button "Print Receipt" at bounding box center [525, 456] width 84 height 24
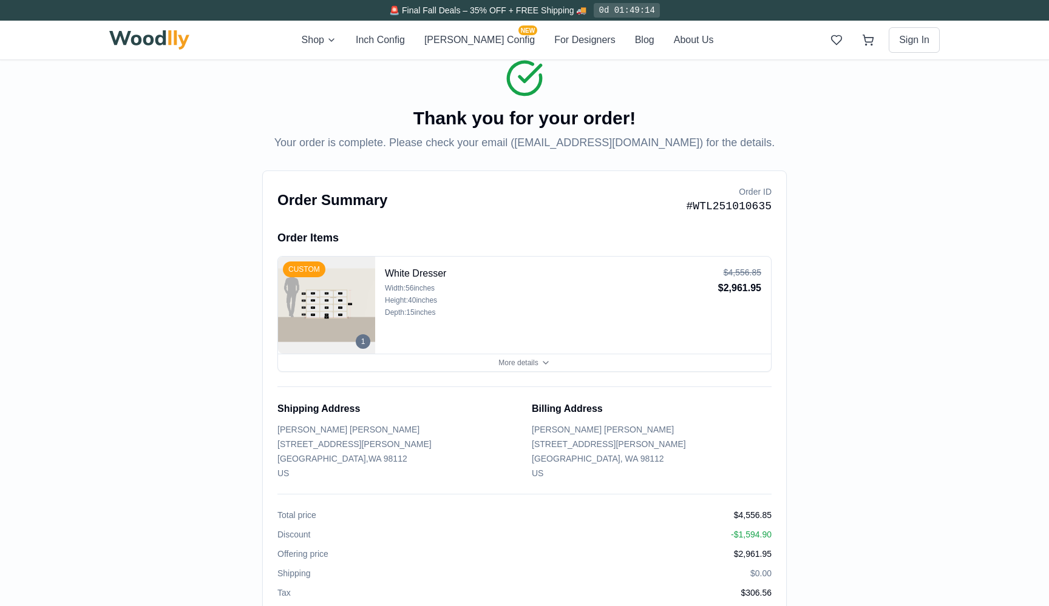
scroll to position [0, 0]
click at [159, 41] on img at bounding box center [149, 39] width 80 height 19
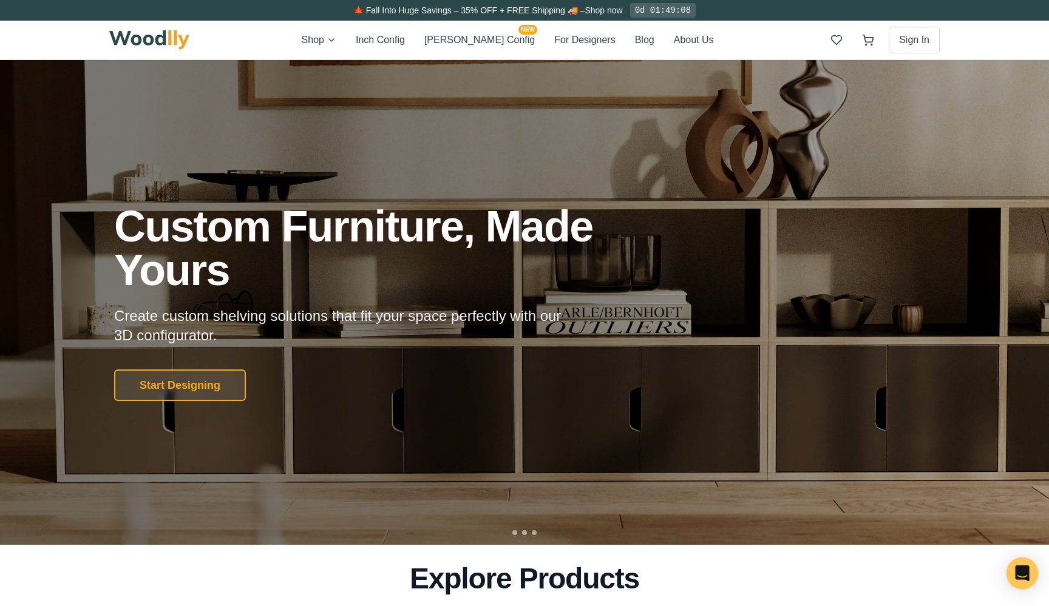
click at [1030, 578] on icon "Open Intercom Messenger" at bounding box center [1022, 574] width 16 height 16
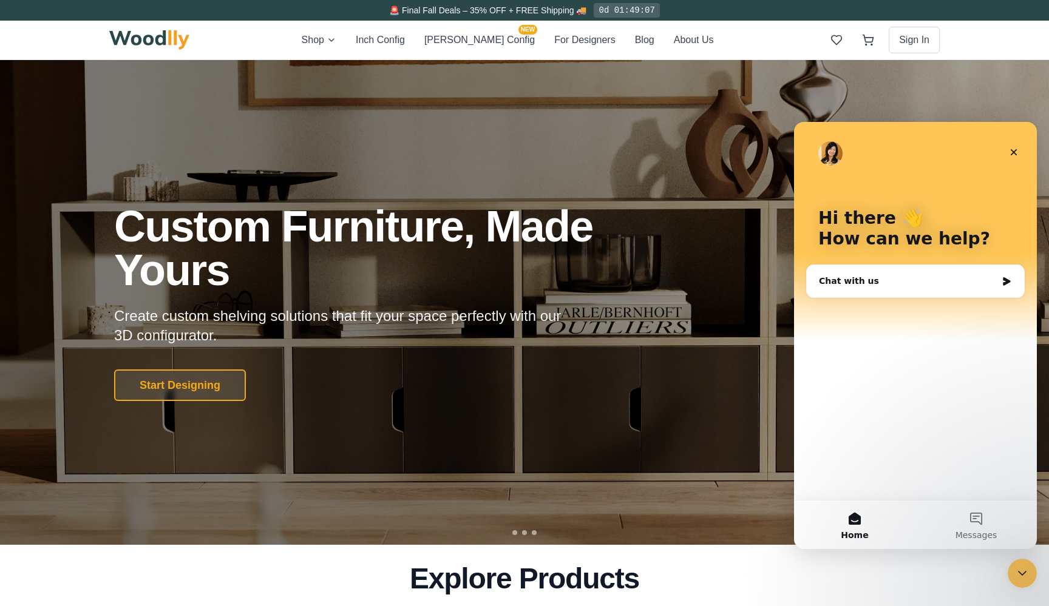
click at [834, 152] on img "Intercom messenger" at bounding box center [830, 153] width 24 height 24
click at [951, 288] on div "Chat with us" at bounding box center [915, 281] width 217 height 32
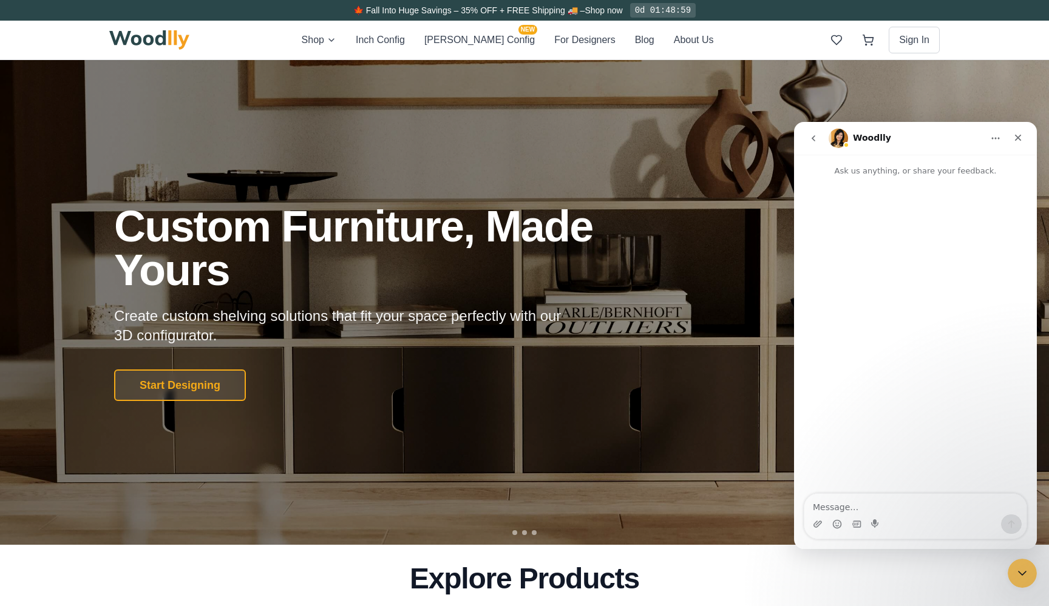
click at [835, 139] on img "Intercom messenger" at bounding box center [838, 138] width 19 height 19
click at [1019, 134] on icon "Close" at bounding box center [1018, 138] width 10 height 10
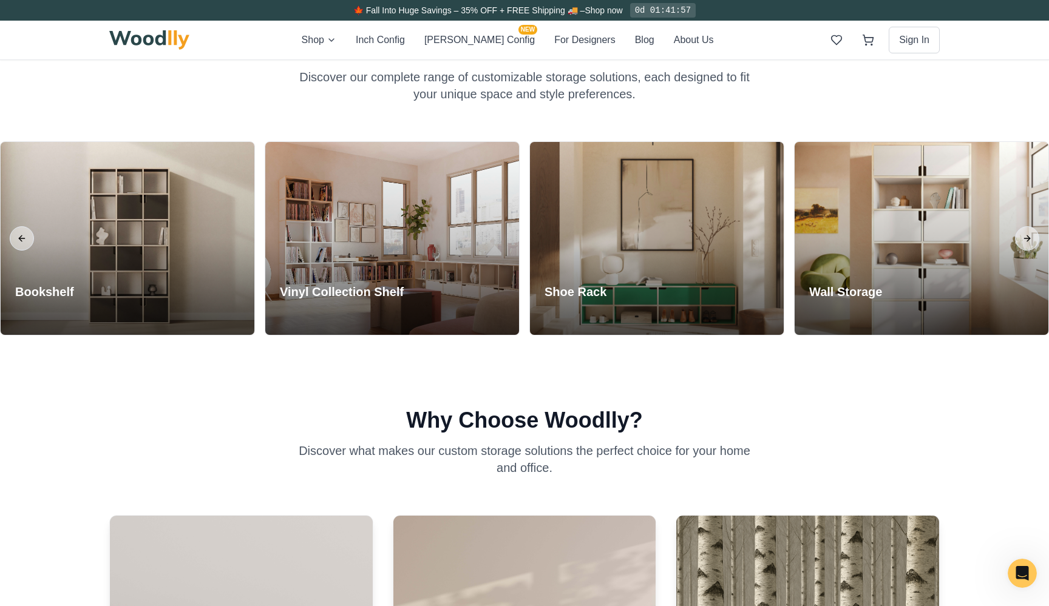
scroll to position [556, 0]
